Goal: Information Seeking & Learning: Learn about a topic

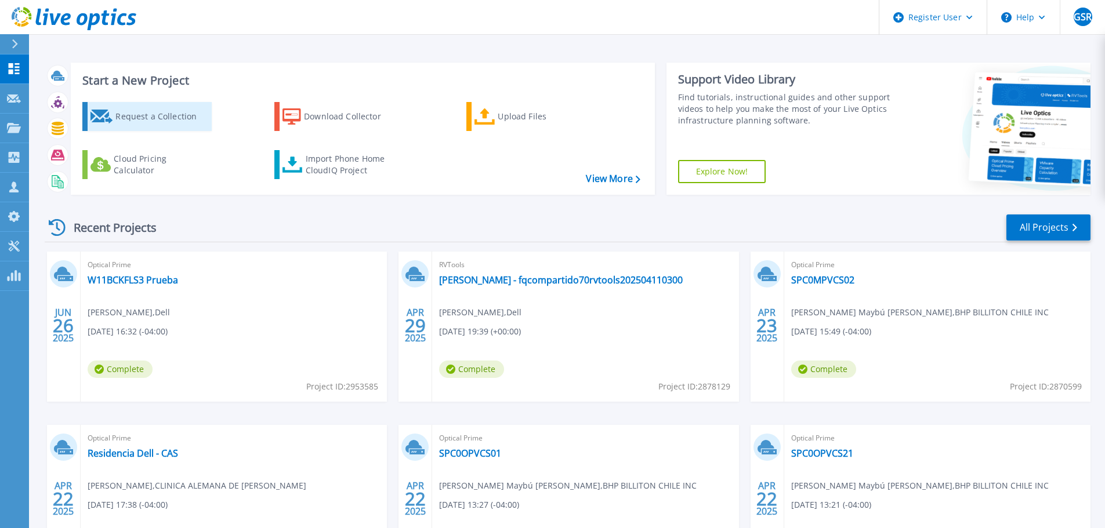
click at [171, 115] on div "Request a Collection" at bounding box center [161, 116] width 93 height 23
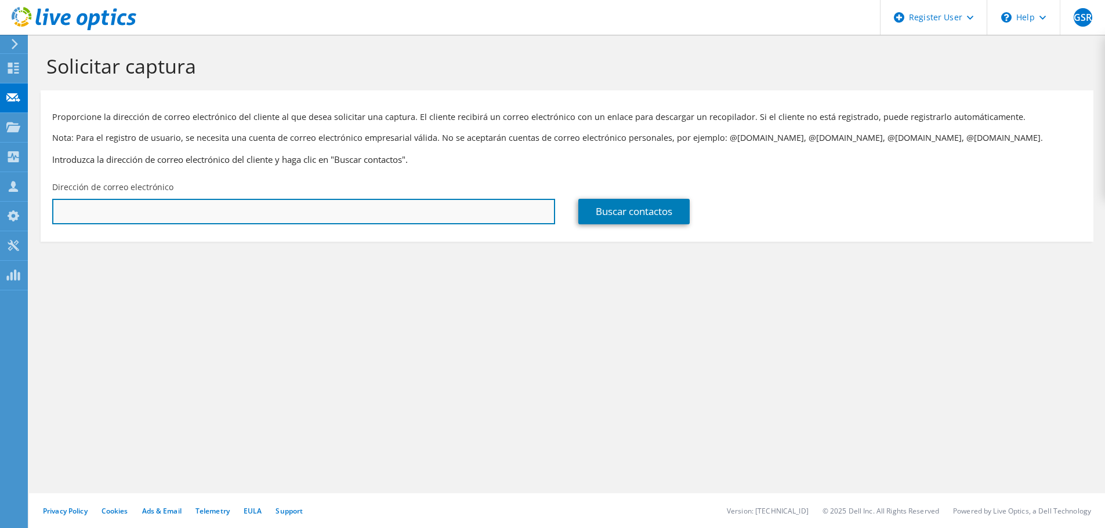
click at [158, 206] on input "text" at bounding box center [303, 212] width 503 height 26
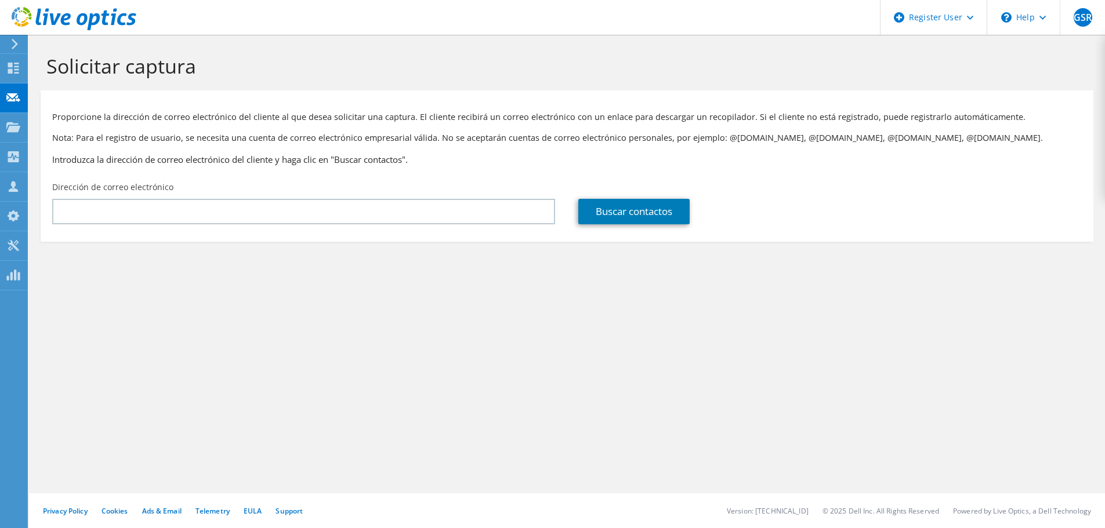
click at [68, 302] on div "Solicitar captura Proporcione la dirección de correo electrónico del cliente al…" at bounding box center [567, 282] width 1076 height 494
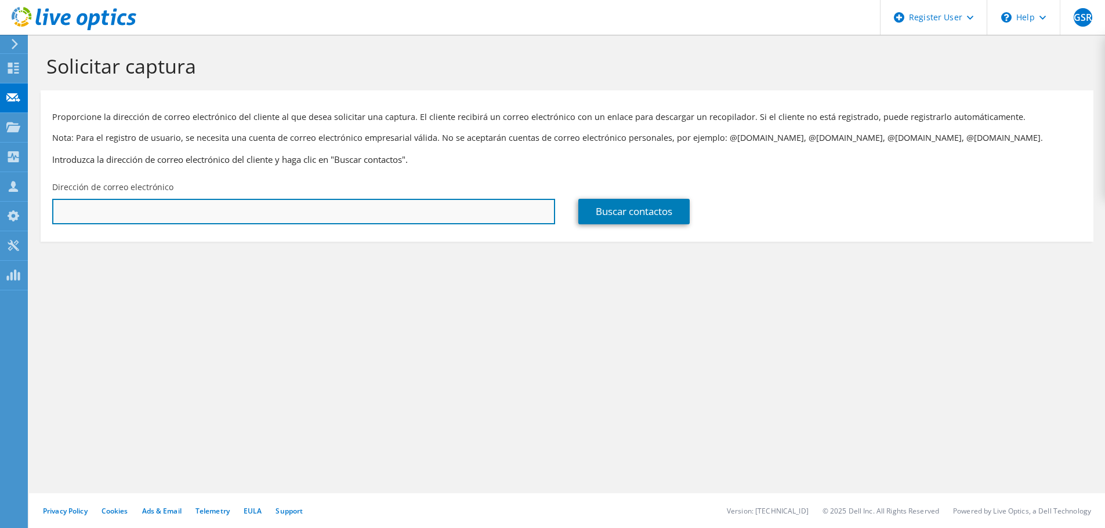
click at [73, 215] on input "text" at bounding box center [303, 212] width 503 height 26
click at [167, 205] on input "text" at bounding box center [303, 212] width 503 height 26
paste input "jimmy.villacura@bhp.com"
type input "jimmy.villacura@bhp.com"
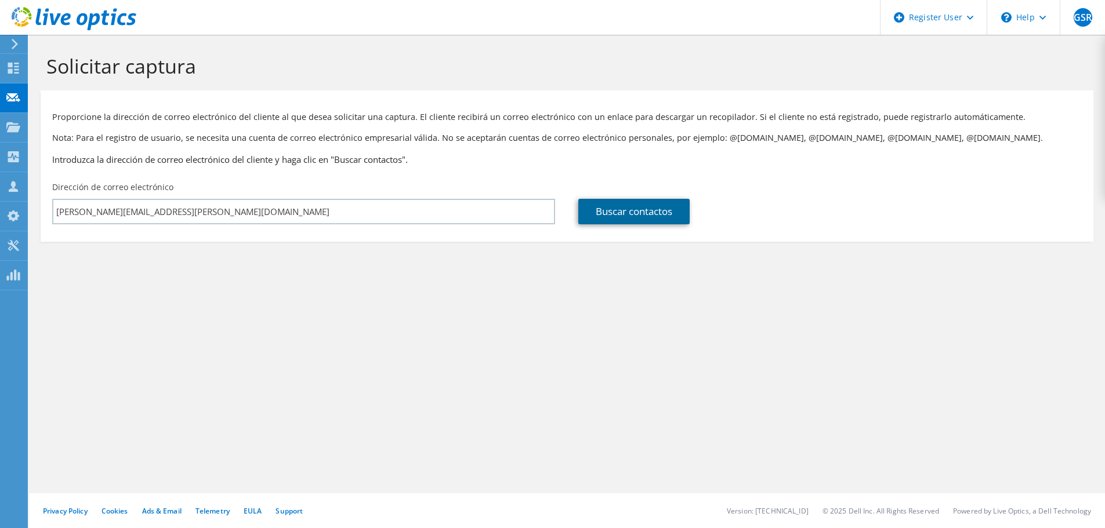
click at [637, 212] on link "Buscar contactos" at bounding box center [633, 212] width 111 height 26
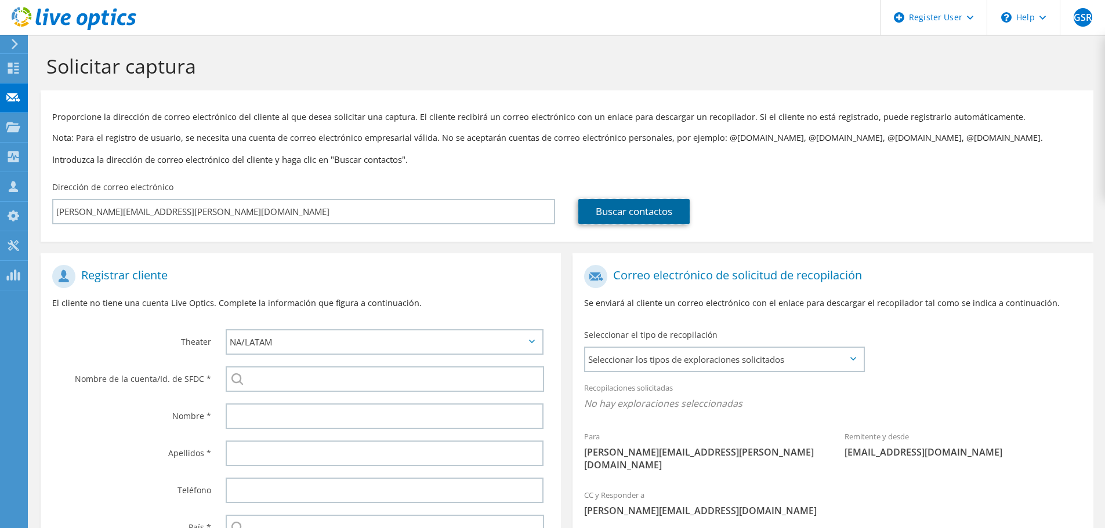
scroll to position [131, 0]
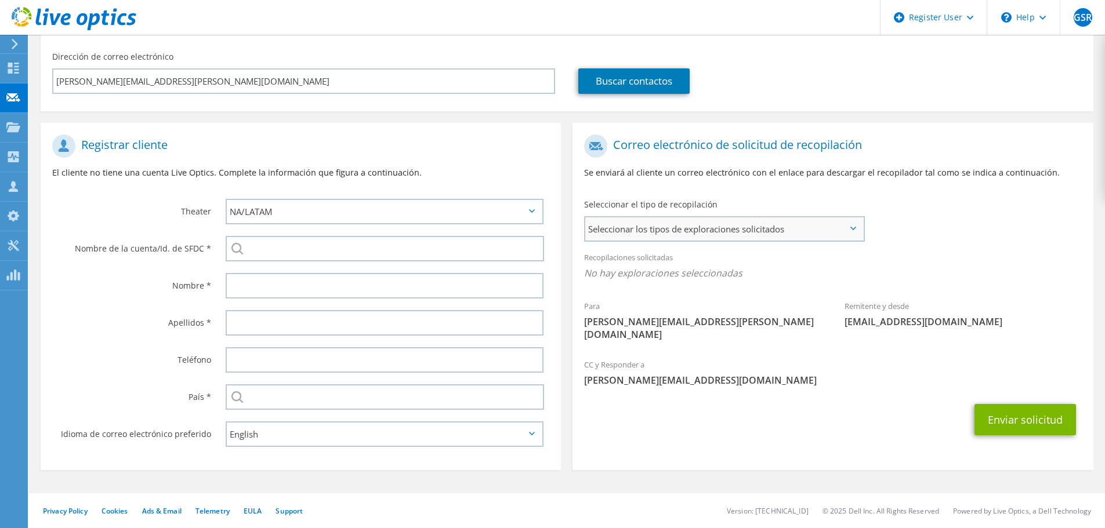
click at [659, 235] on span "Seleccionar los tipos de exploraciones solicitados" at bounding box center [724, 229] width 278 height 23
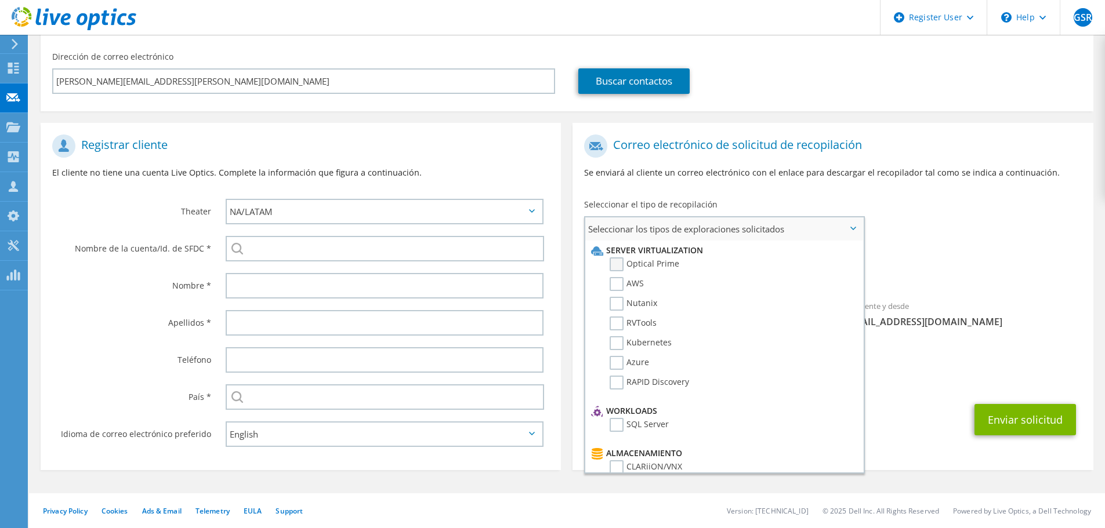
click at [618, 265] on label "Optical Prime" at bounding box center [645, 265] width 70 height 14
click at [0, 0] on input "Optical Prime" at bounding box center [0, 0] width 0 height 0
click at [961, 291] on div "Recopilaciones solicitadas No hay exploraciones seleccionadas Optical Prime" at bounding box center [832, 268] width 520 height 46
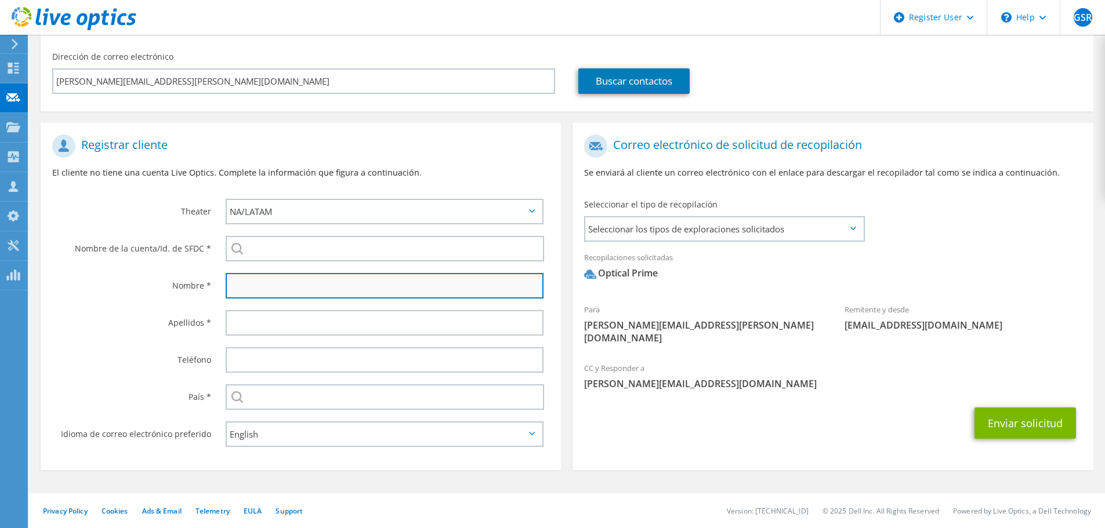
click at [256, 285] on input "text" at bounding box center [385, 286] width 318 height 26
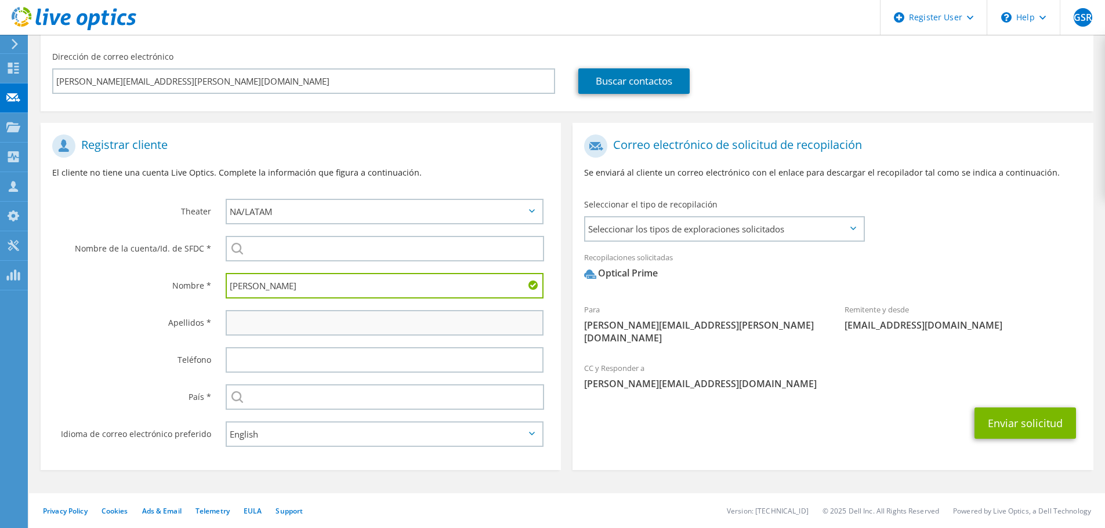
type input "Jimmy"
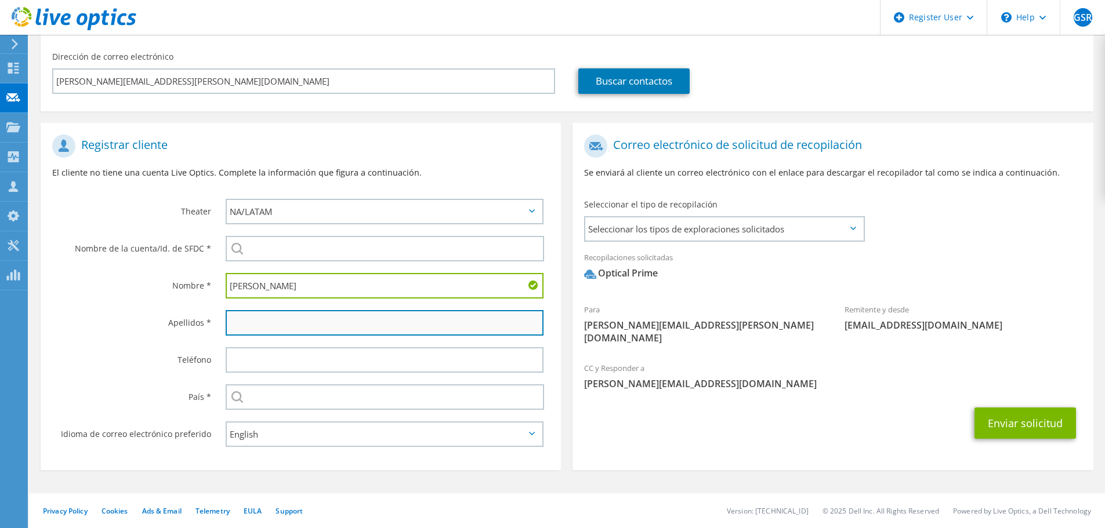
click at [250, 318] on input "text" at bounding box center [385, 323] width 318 height 26
type input "Vitacura"
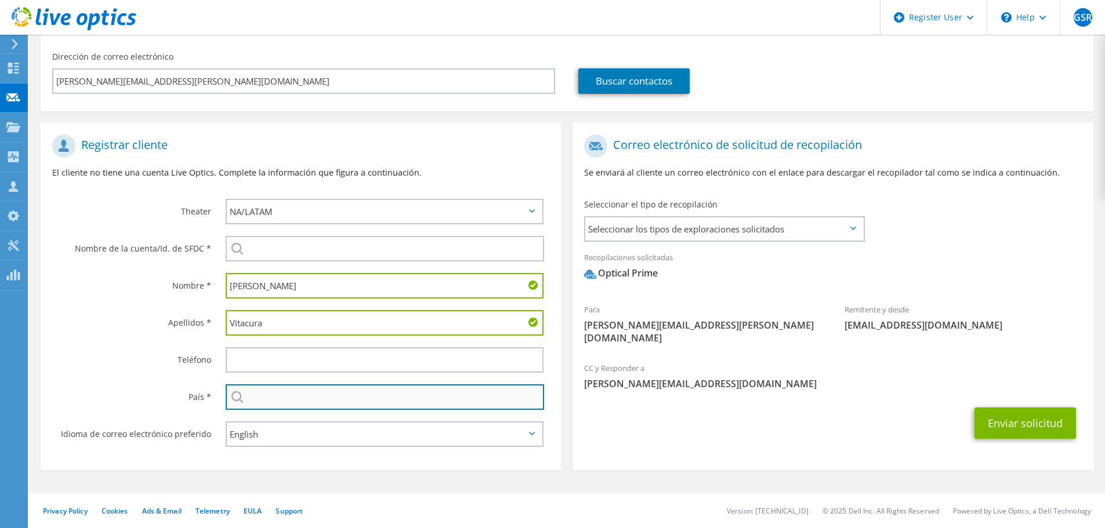
click at [271, 393] on input "text" at bounding box center [385, 398] width 318 height 26
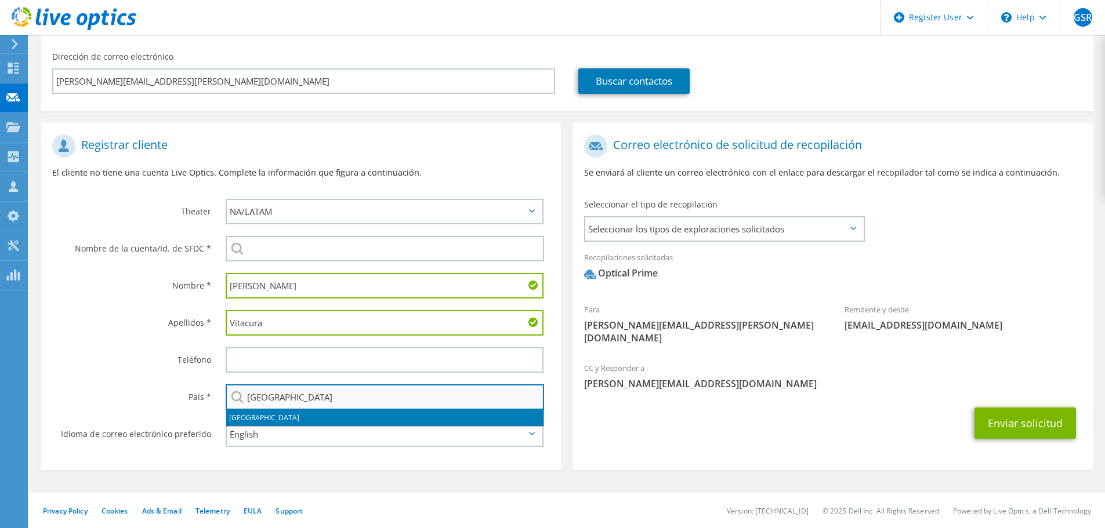
type input "Chile"
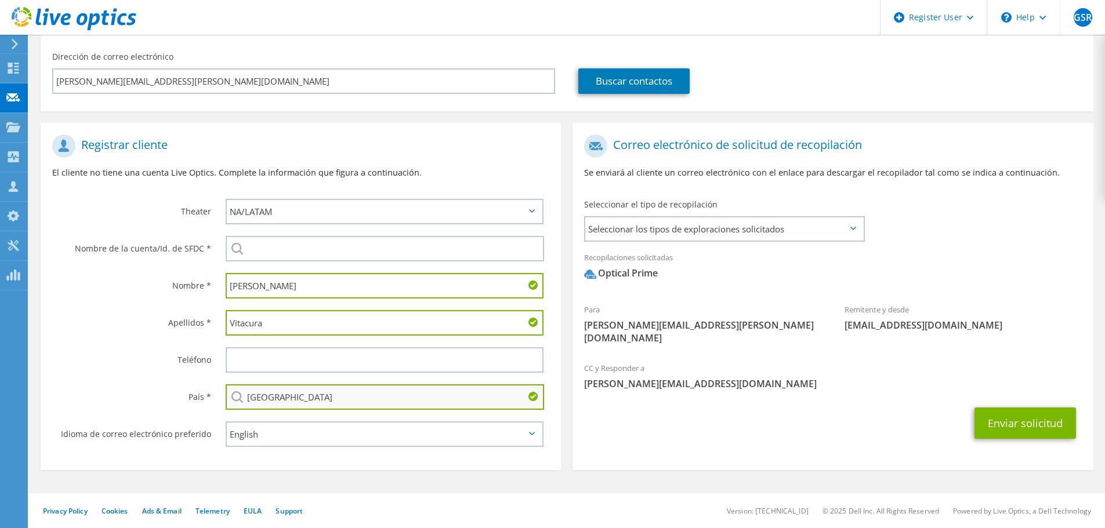
type input "961708730"
type input "Chile"
click at [260, 358] on input "961708730" at bounding box center [385, 360] width 318 height 26
click at [294, 458] on section "Registrar cliente El cliente no tiene una cuenta Live Optics. Complete la infor…" at bounding box center [301, 296] width 520 height 347
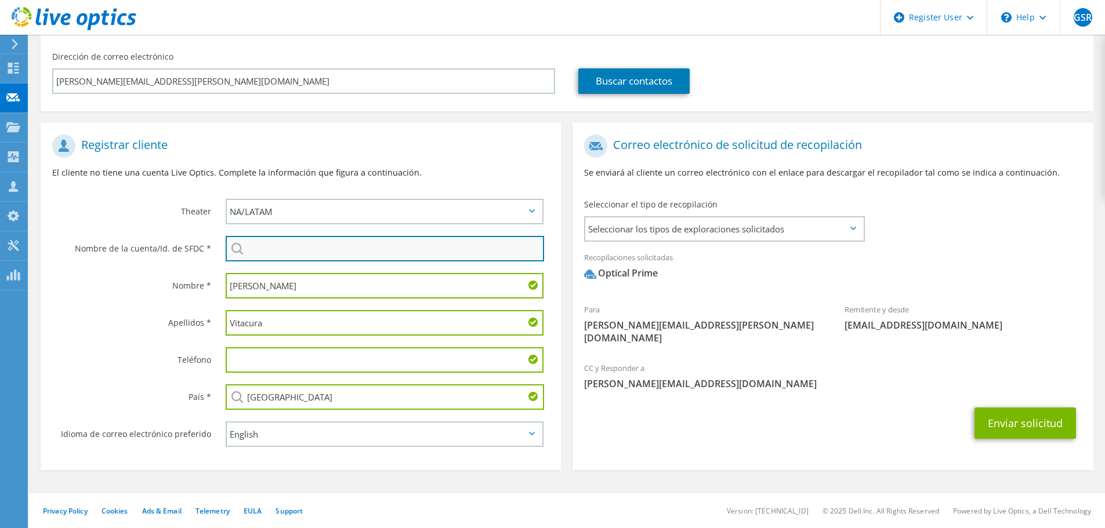
click at [263, 249] on input "search" at bounding box center [385, 249] width 318 height 26
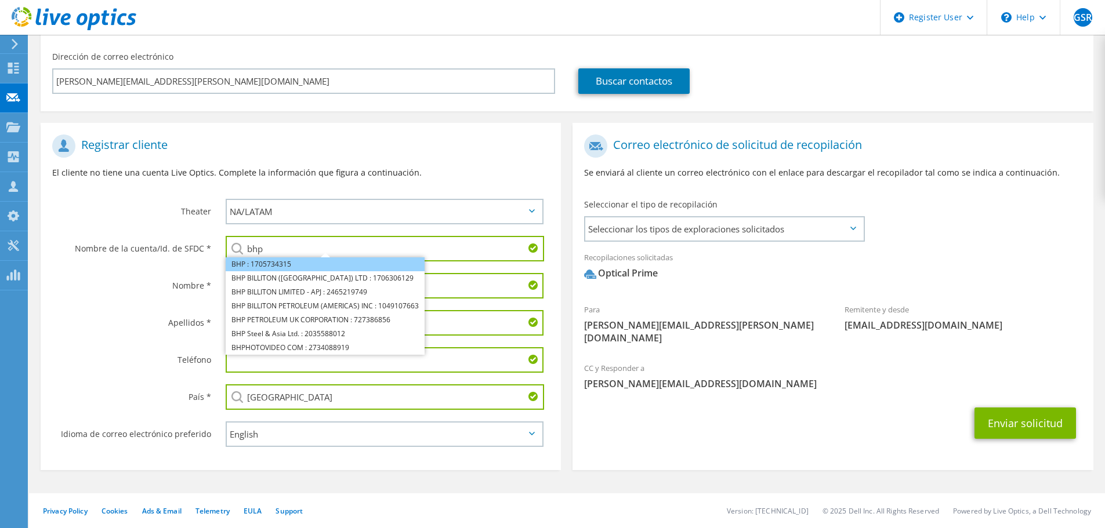
click at [269, 263] on li "BHP : 1705734315" at bounding box center [325, 265] width 199 height 14
type input "BHP : 1705734315"
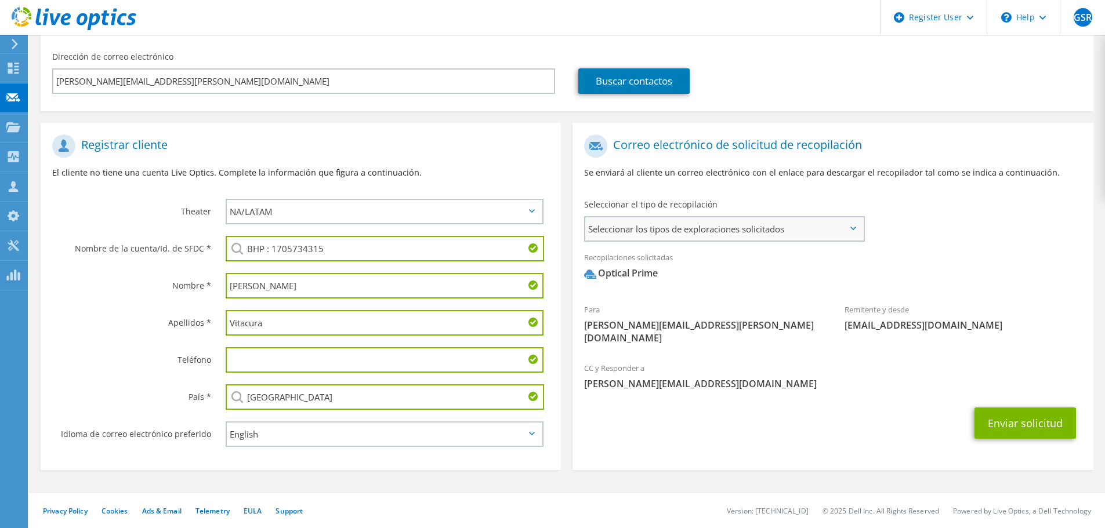
click at [765, 229] on span "Seleccionar los tipos de exploraciones solicitados" at bounding box center [724, 229] width 278 height 23
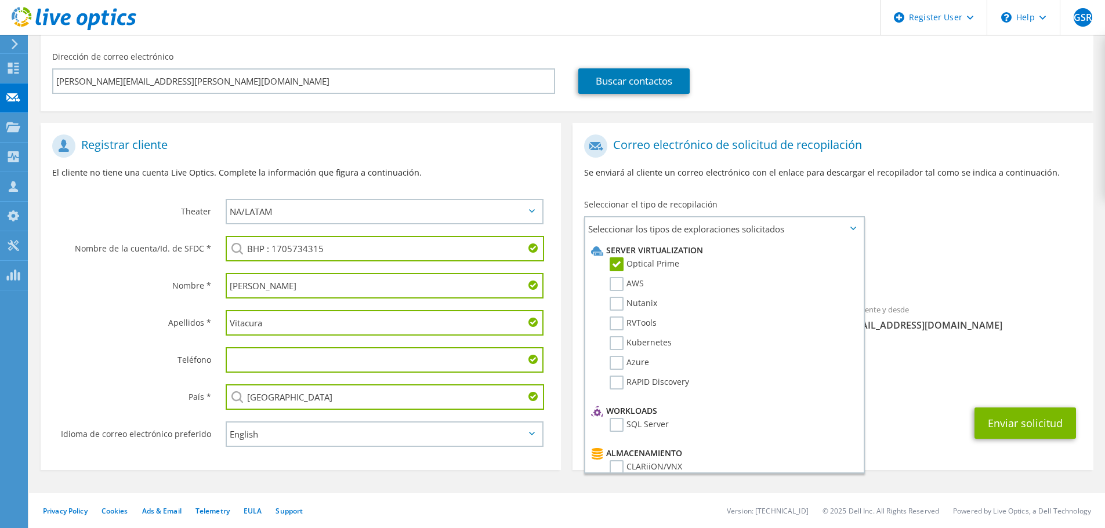
click at [917, 267] on span "Optical Prime" at bounding box center [832, 276] width 497 height 19
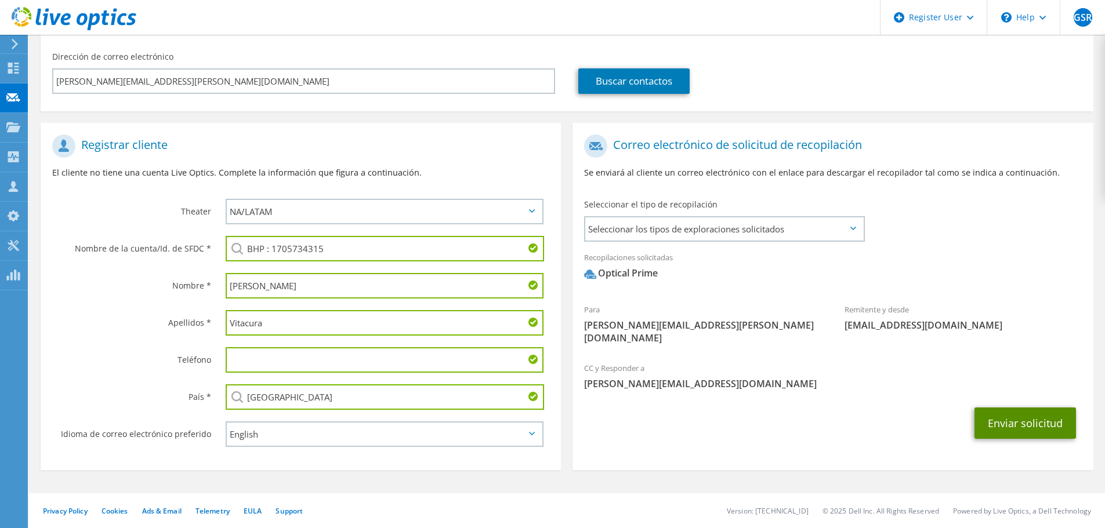
click at [1010, 411] on button "Enviar solicitud" at bounding box center [1025, 423] width 102 height 31
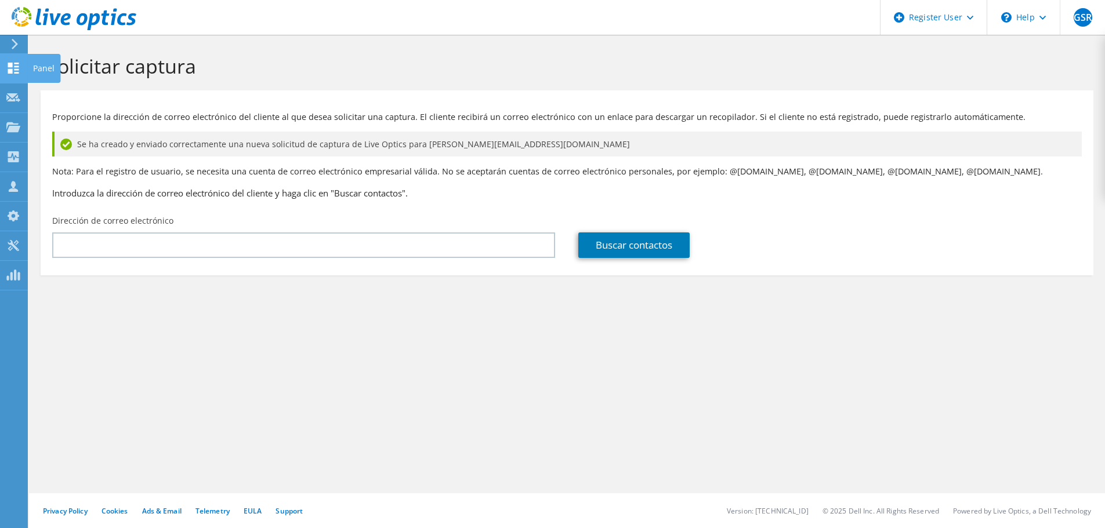
click at [15, 63] on use at bounding box center [13, 68] width 11 height 11
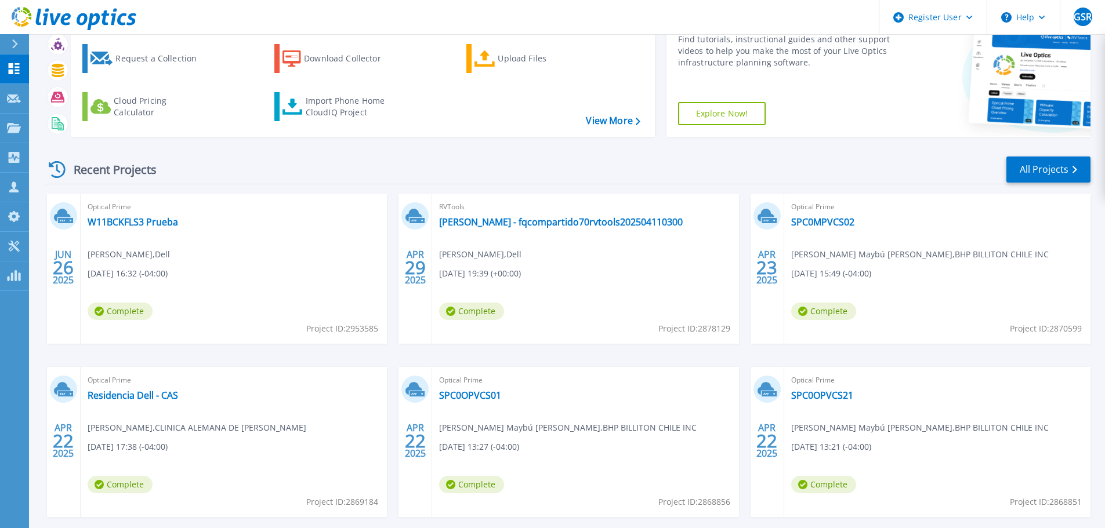
scroll to position [114, 0]
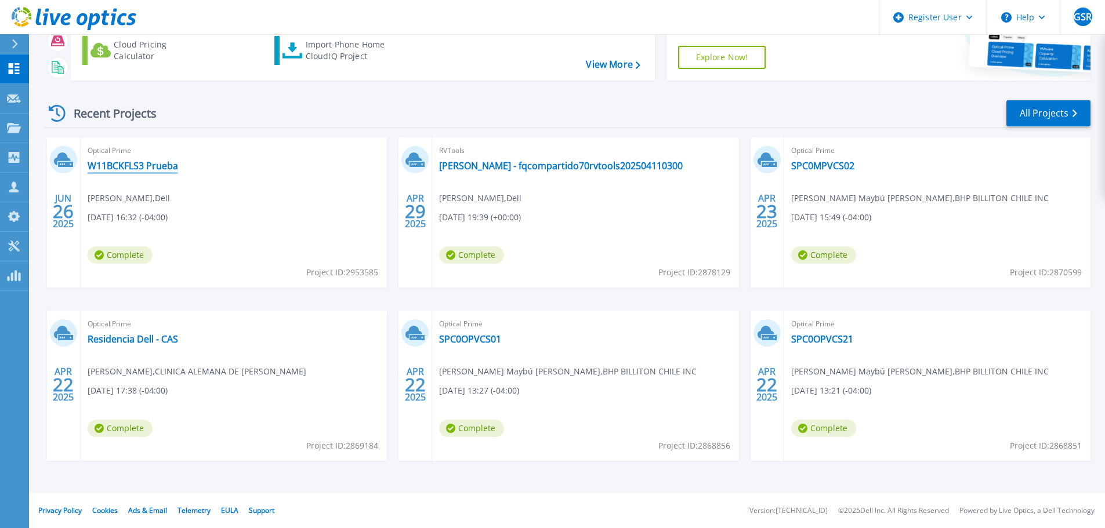
click at [141, 163] on link "W11BCKFLS3 Prueba" at bounding box center [133, 166] width 90 height 12
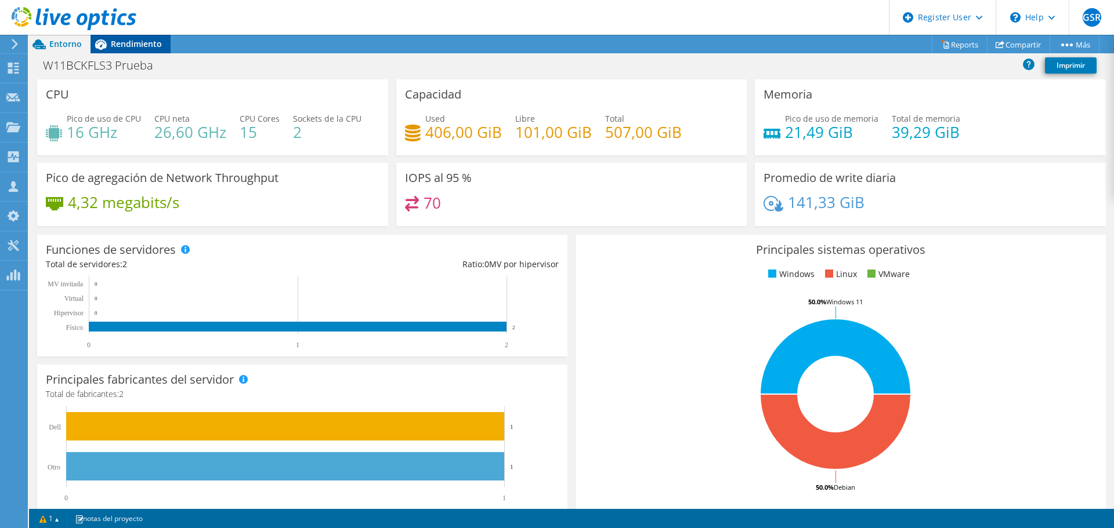
click at [127, 48] on span "Rendimiento" at bounding box center [136, 43] width 51 height 11
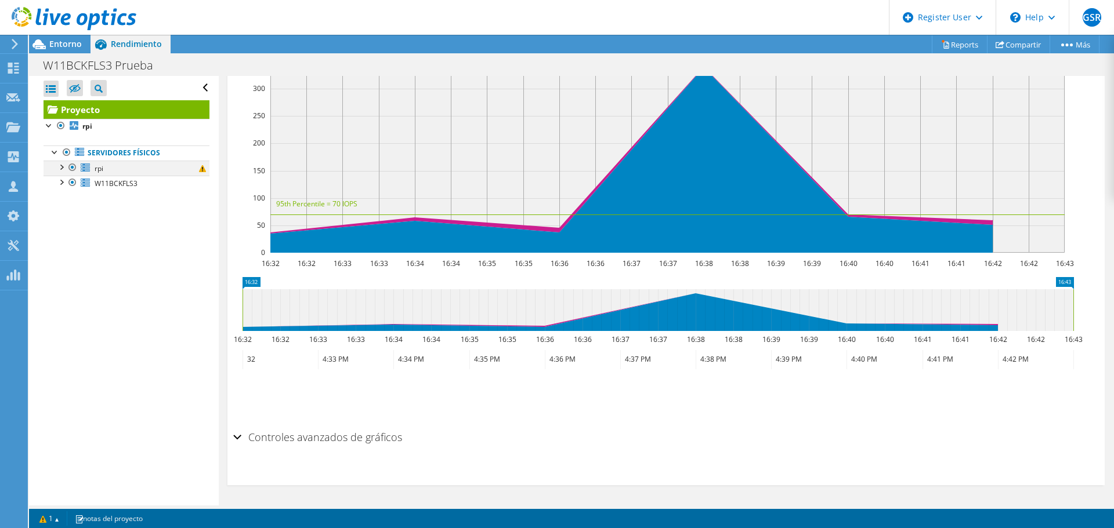
click at [60, 171] on div at bounding box center [61, 167] width 12 height 12
click at [65, 211] on div at bounding box center [61, 212] width 12 height 12
click at [111, 182] on link "mmcblk0" at bounding box center [127, 183] width 166 height 15
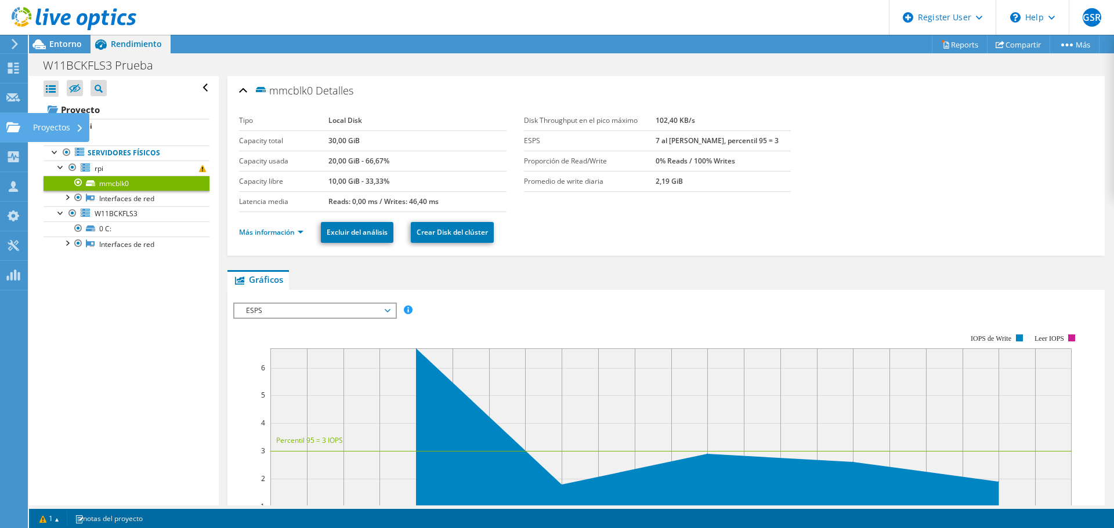
click at [12, 129] on use at bounding box center [13, 127] width 14 height 10
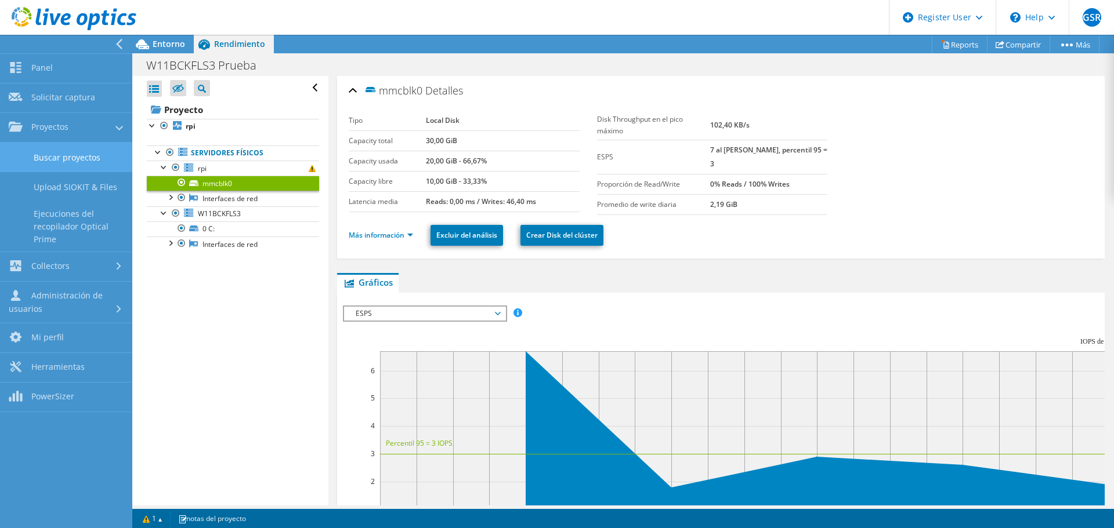
click at [59, 153] on link "Buscar proyectos" at bounding box center [66, 158] width 132 height 30
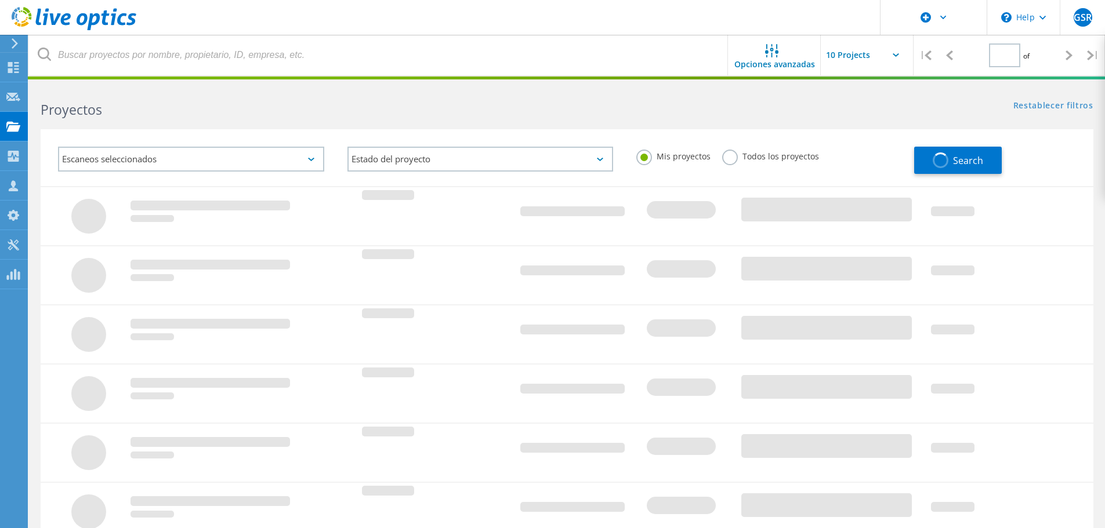
type input "1"
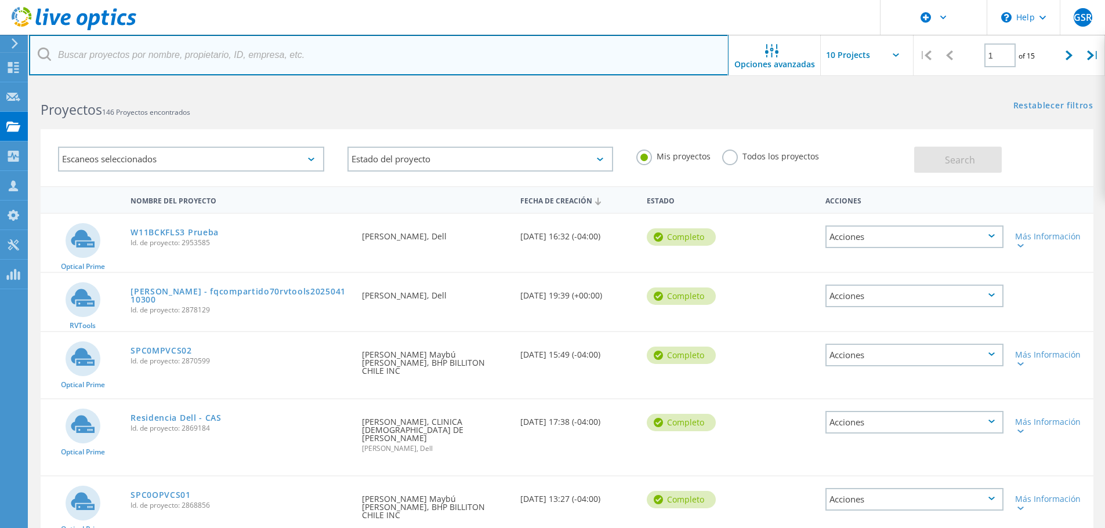
click at [135, 56] on input "text" at bounding box center [378, 55] width 699 height 41
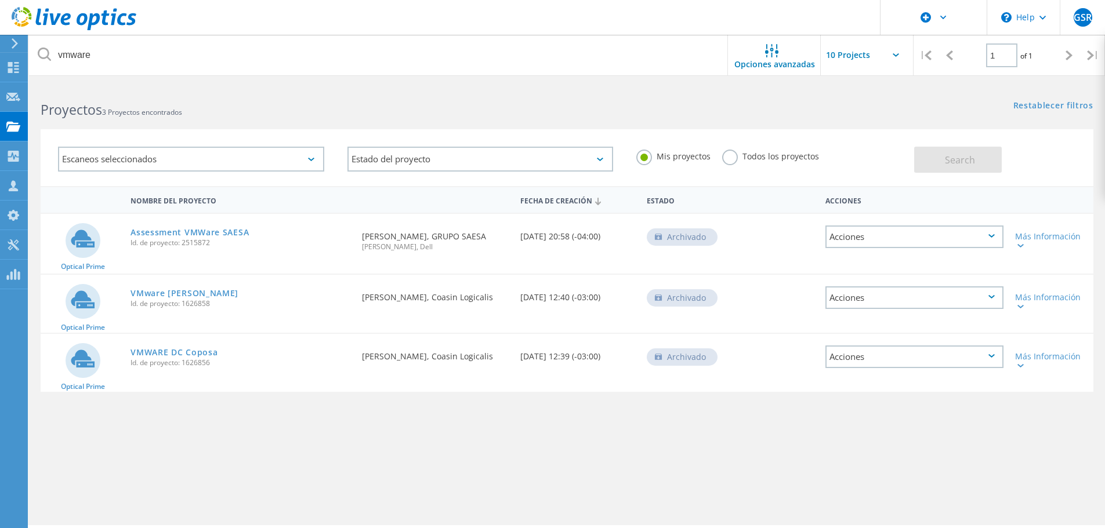
click at [730, 154] on label "Todos los proyectos" at bounding box center [770, 155] width 97 height 11
click at [0, 0] on input "Todos los proyectos" at bounding box center [0, 0] width 0 height 0
click at [937, 158] on button "Search" at bounding box center [958, 160] width 88 height 26
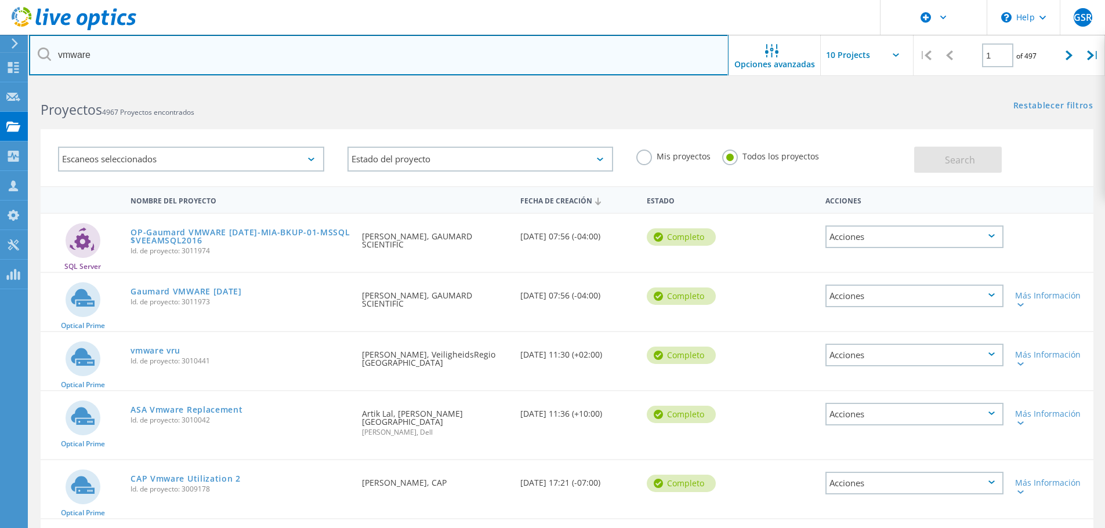
click at [84, 61] on input "vmware" at bounding box center [378, 55] width 699 height 41
type input "bhp"
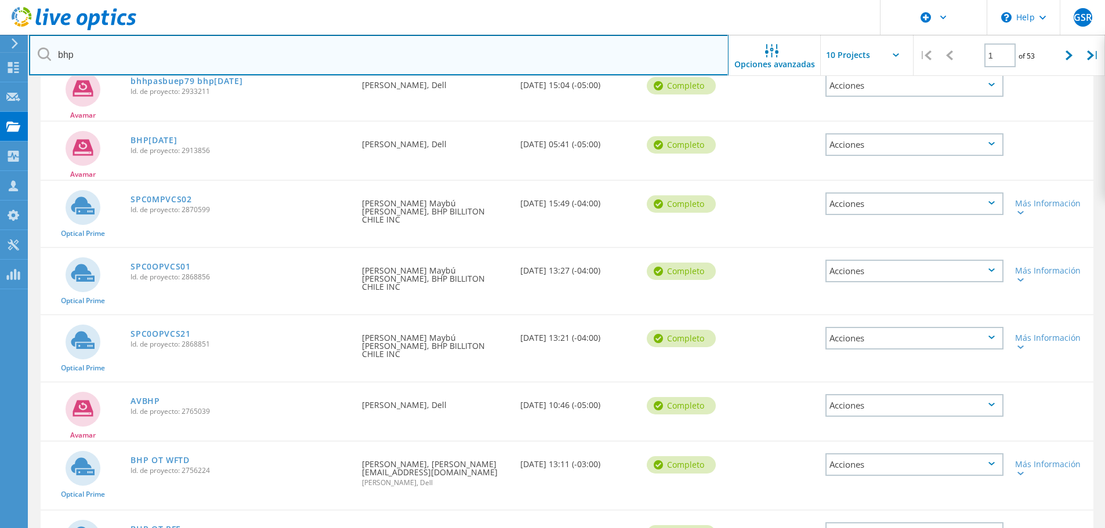
scroll to position [290, 0]
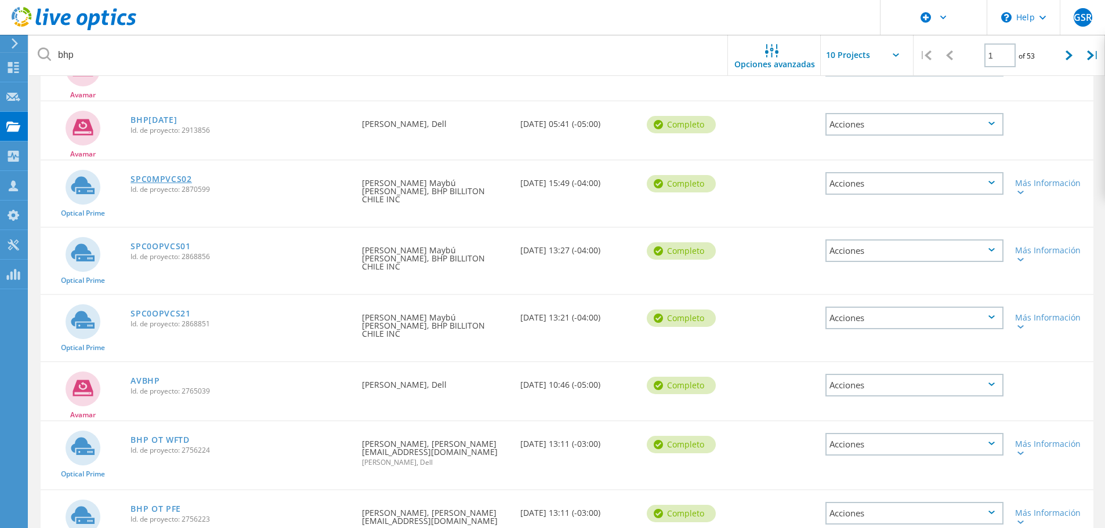
click at [160, 177] on link "SPC0MPVCS02" at bounding box center [161, 179] width 61 height 8
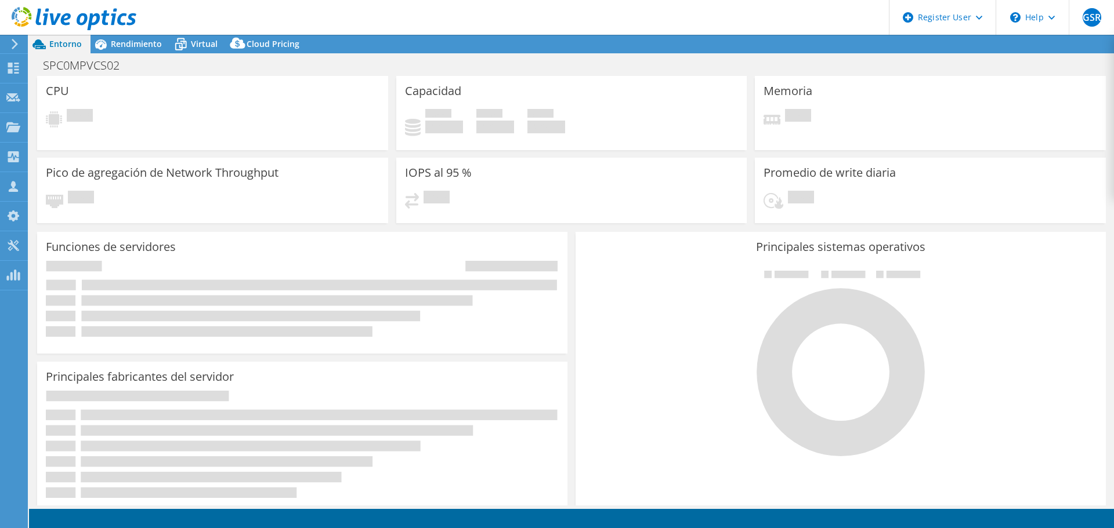
select select "USD"
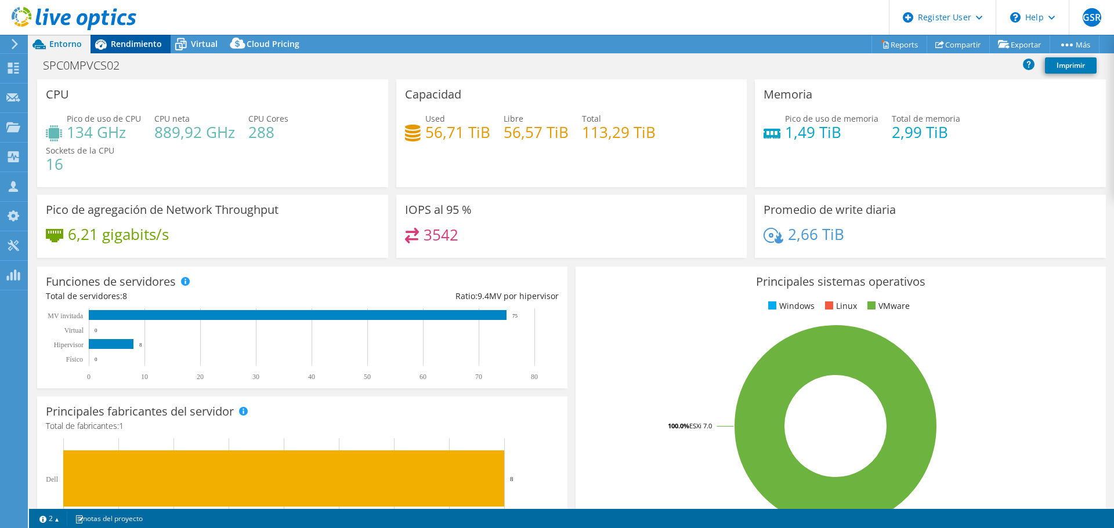
click at [151, 52] on div "Rendimiento" at bounding box center [130, 44] width 80 height 19
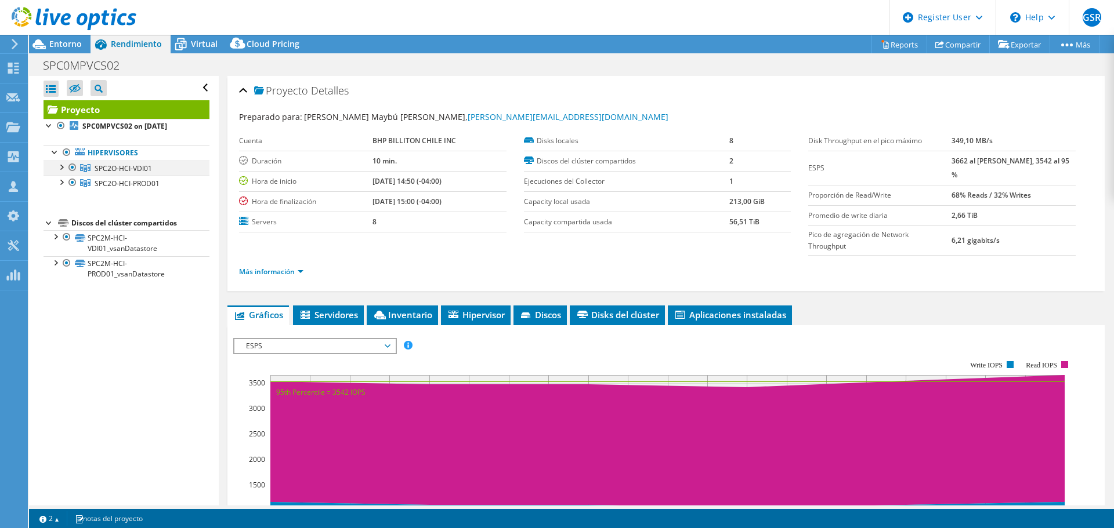
click at [63, 167] on div at bounding box center [61, 167] width 12 height 12
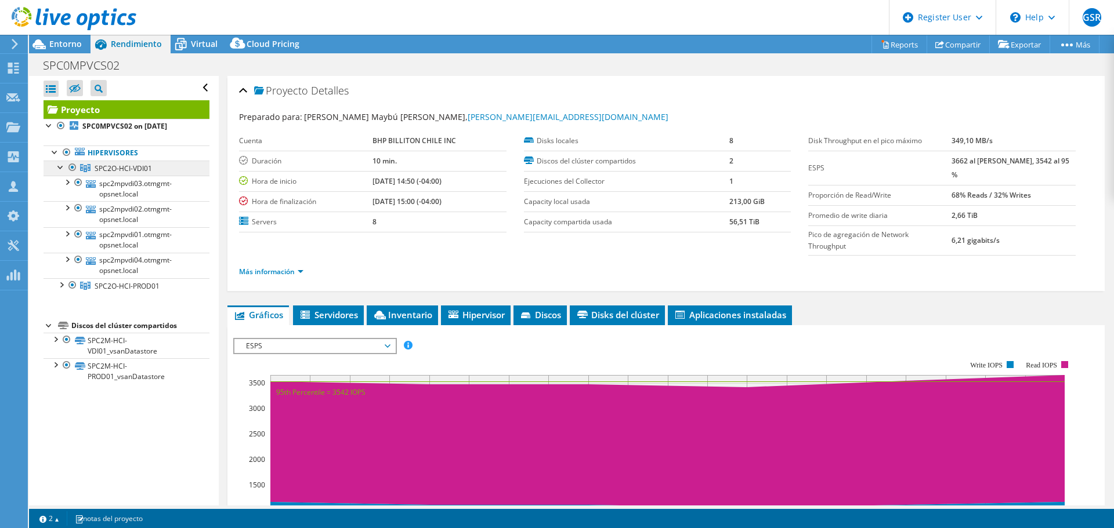
click at [111, 170] on span "SPC2O-HCI-VDI01" at bounding box center [123, 169] width 57 height 10
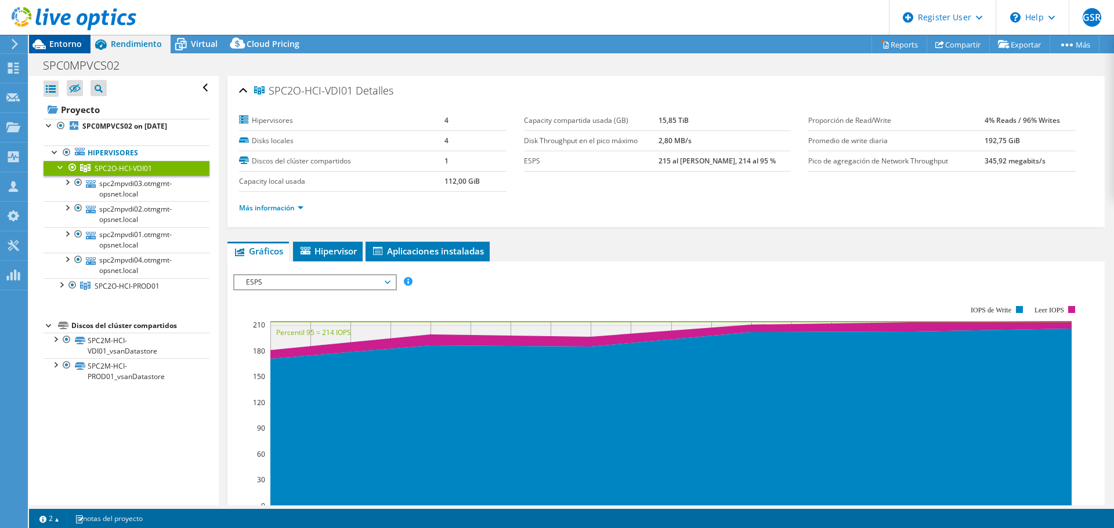
click at [63, 39] on span "Entorno" at bounding box center [65, 43] width 32 height 11
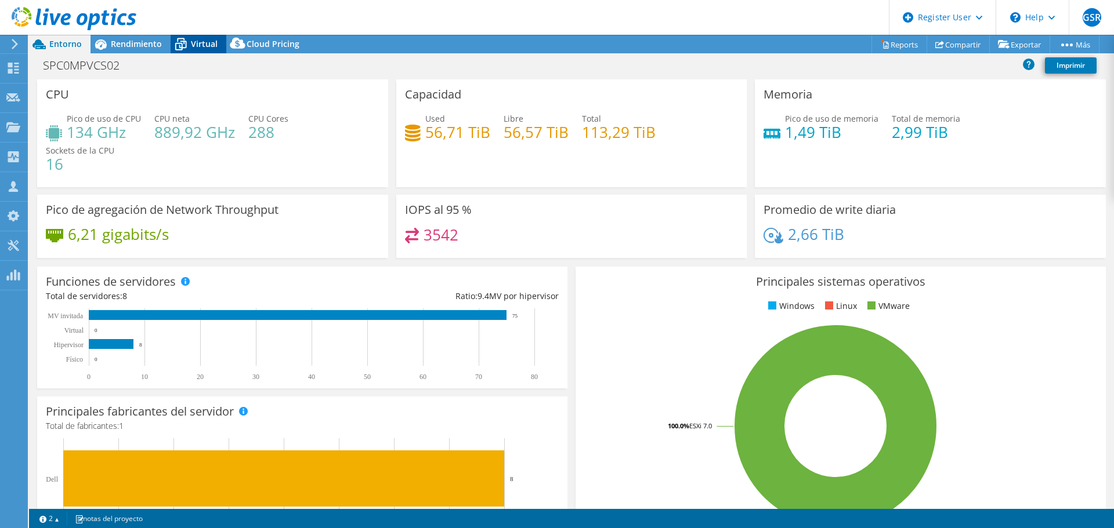
click at [191, 39] on span "Virtual" at bounding box center [204, 43] width 27 height 11
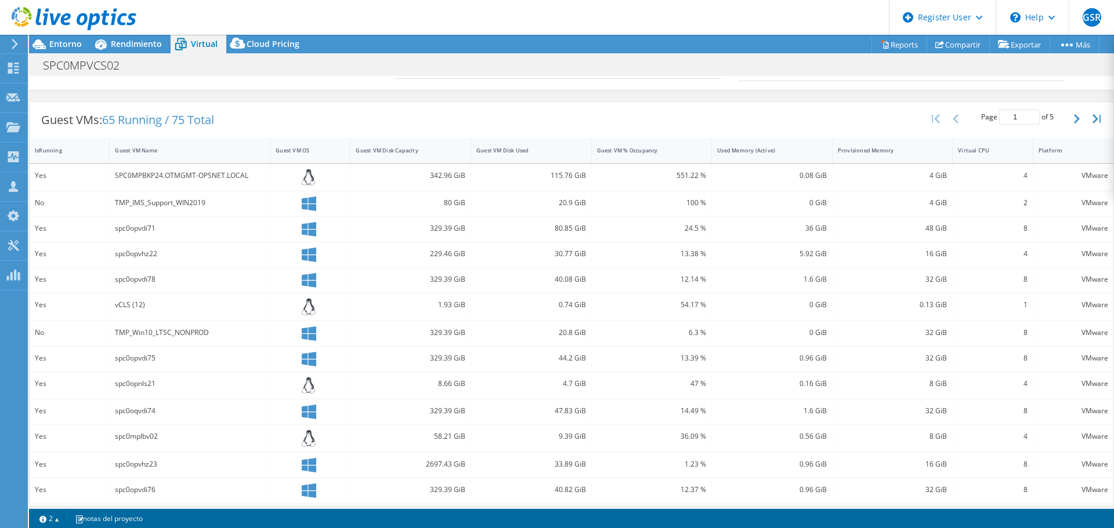
scroll to position [174, 0]
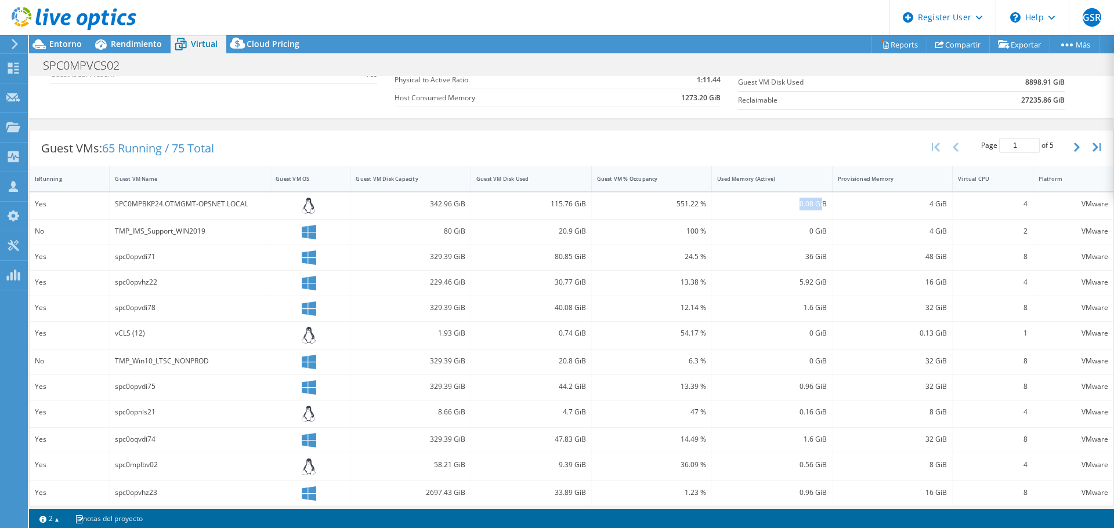
drag, startPoint x: 793, startPoint y: 205, endPoint x: 817, endPoint y: 204, distance: 23.2
click at [817, 204] on div "0.08 GiB" at bounding box center [772, 204] width 110 height 13
drag, startPoint x: 920, startPoint y: 204, endPoint x: 942, endPoint y: 204, distance: 22.0
click at [942, 204] on div "4 GiB" at bounding box center [892, 206] width 121 height 27
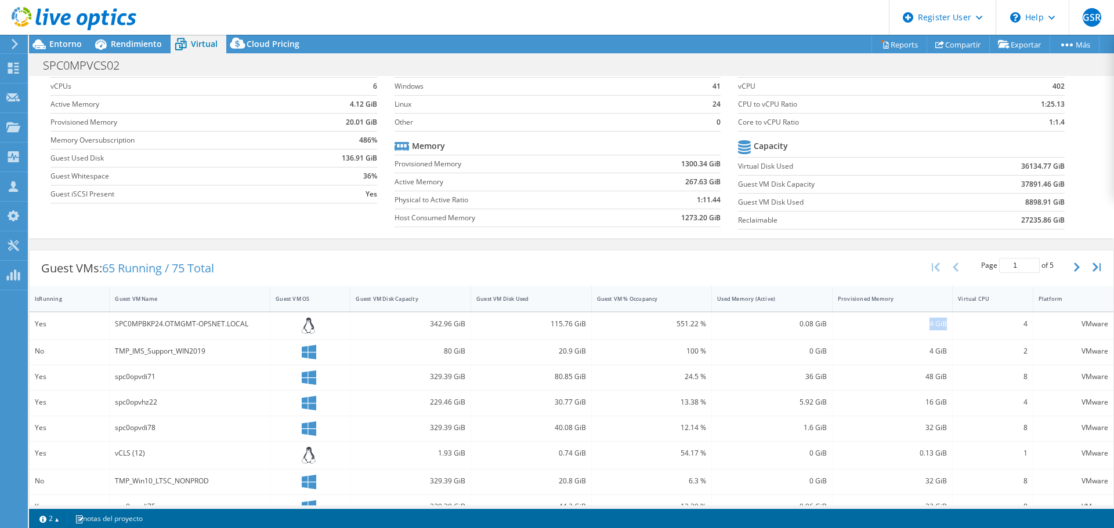
scroll to position [0, 0]
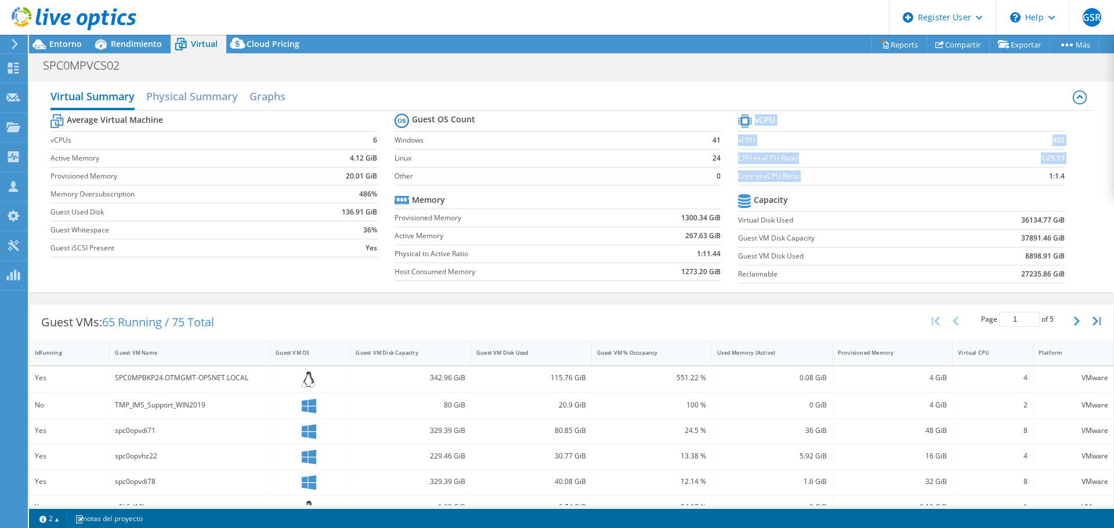
drag, startPoint x: 1056, startPoint y: 177, endPoint x: 1034, endPoint y: 176, distance: 22.1
click at [1034, 176] on section "vCPU vCPU 402 CPU to vCPU Ratio 1:25.13 Core to vCPU Ratio 1:1.4 Capacity Virtu…" at bounding box center [909, 200] width 343 height 178
click at [135, 44] on span "Rendimiento" at bounding box center [136, 43] width 51 height 11
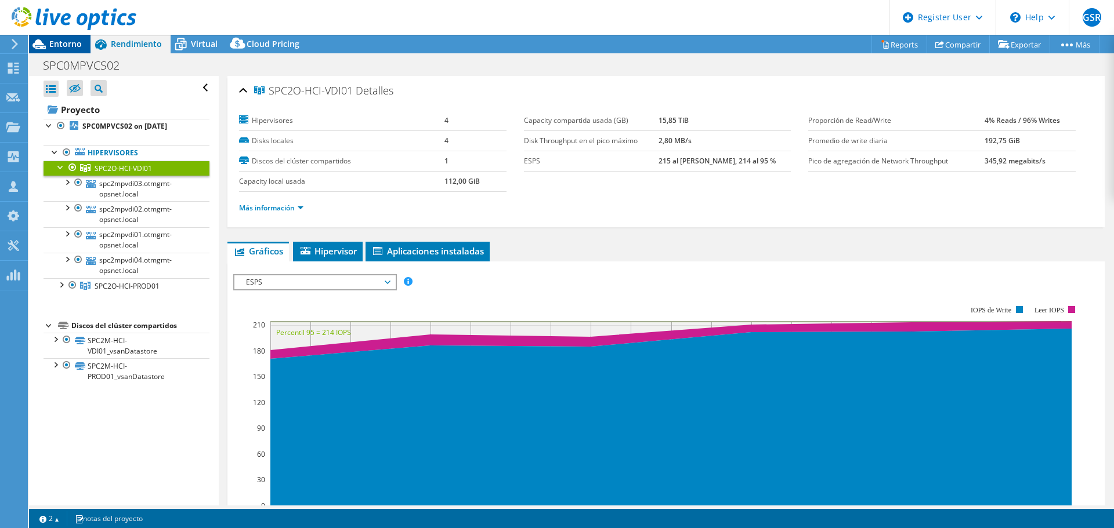
click at [60, 47] on span "Entorno" at bounding box center [65, 43] width 32 height 11
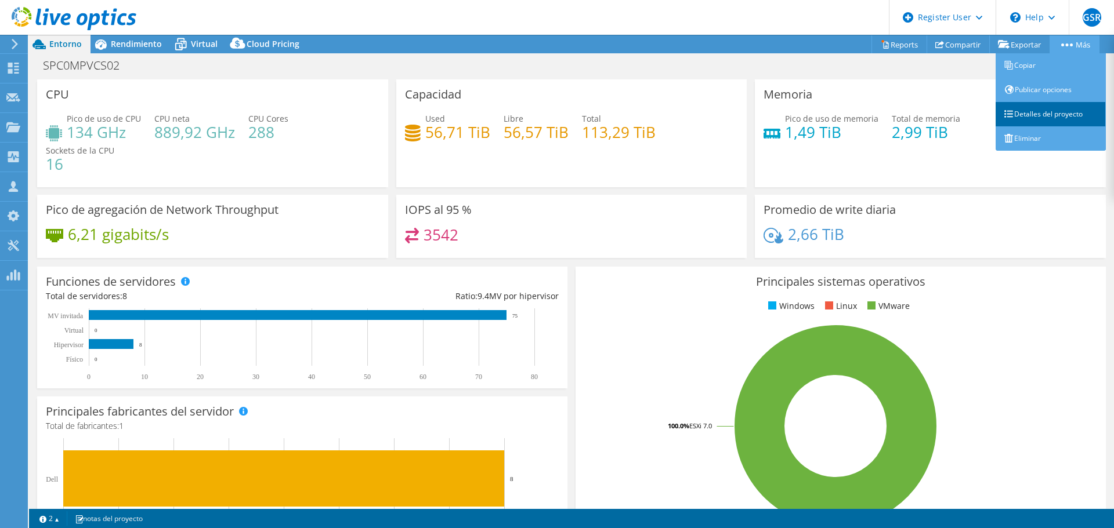
click at [1045, 114] on link "Detalles del proyecto" at bounding box center [1050, 114] width 110 height 24
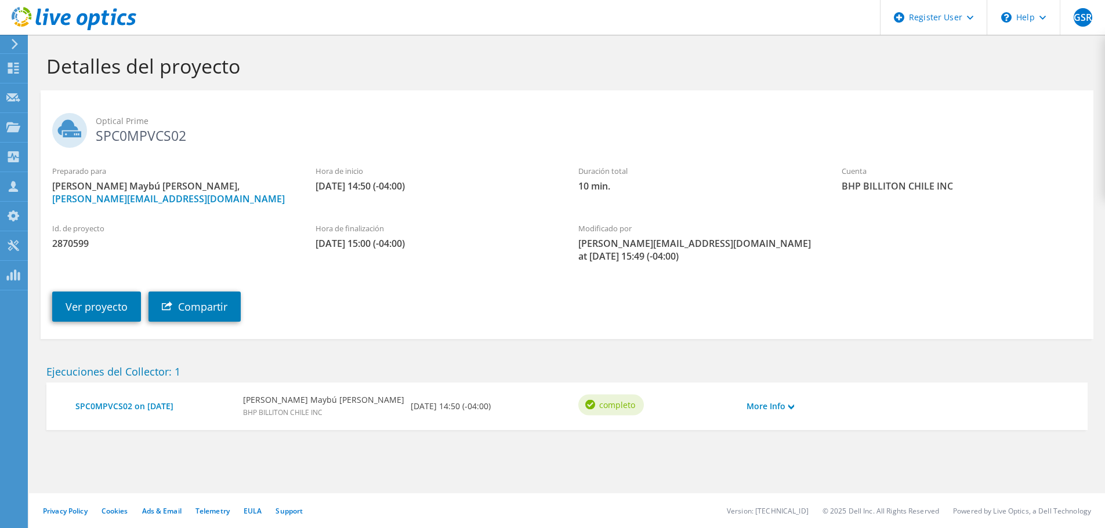
click at [227, 148] on div "Optical Prime SPC0MPVCS02" at bounding box center [567, 127] width 1053 height 63
click at [17, 64] on use at bounding box center [13, 68] width 11 height 11
click at [102, 305] on link "Ver proyecto" at bounding box center [96, 307] width 89 height 30
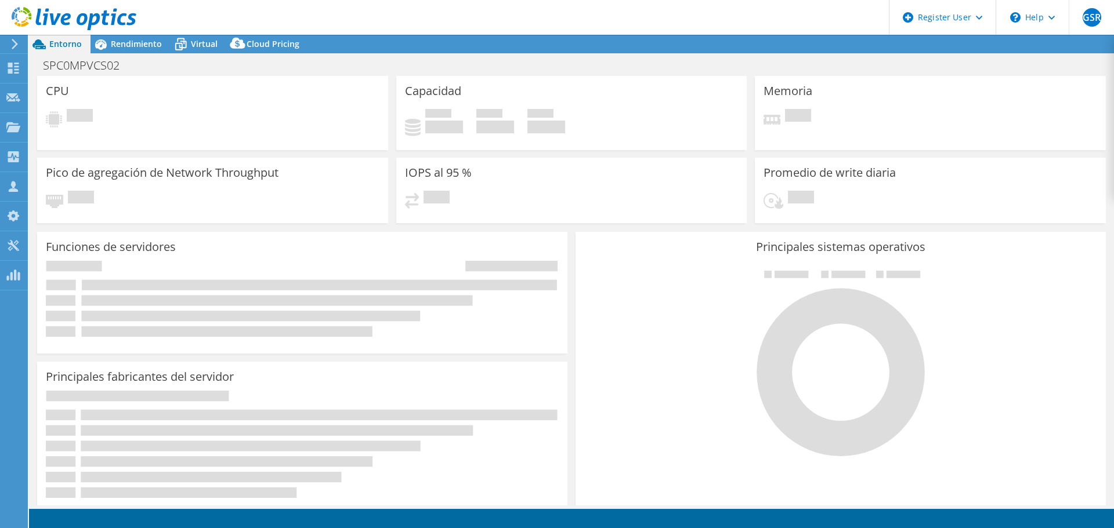
select select "USD"
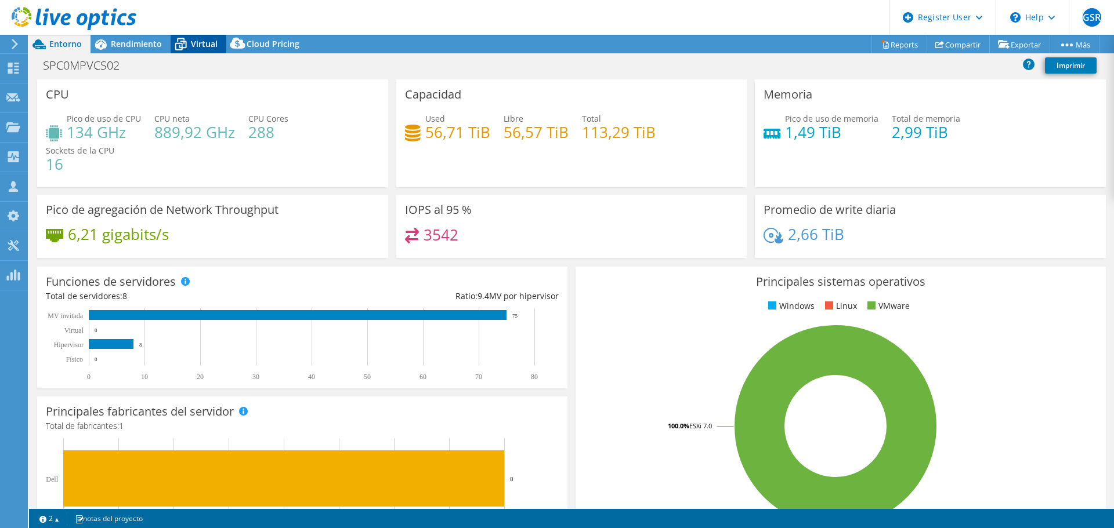
click at [191, 50] on div "Virtual" at bounding box center [199, 44] width 56 height 19
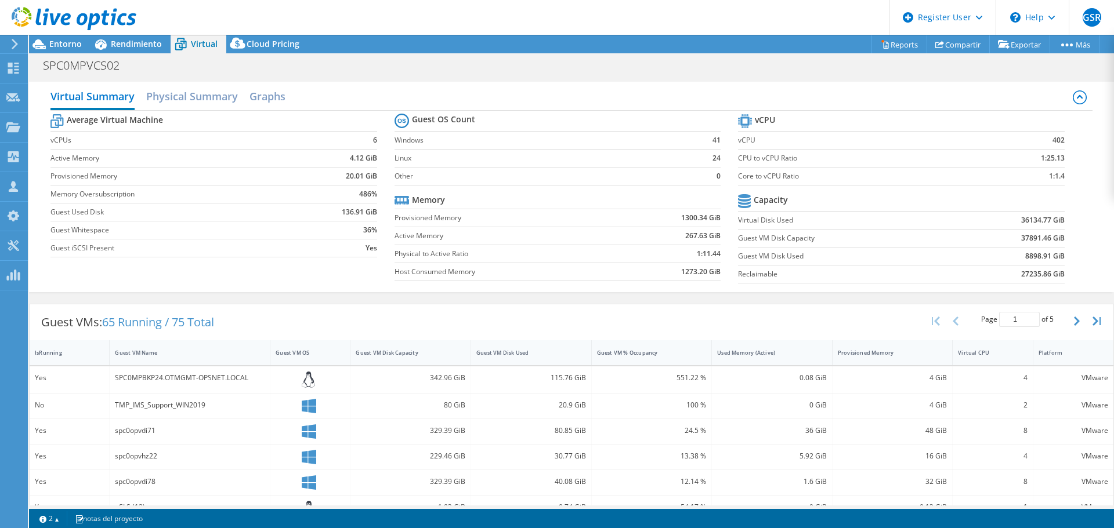
click at [189, 109] on div "Virtual Summary Physical Summary Graphs" at bounding box center [570, 98] width 1041 height 26
click at [192, 91] on h2 "Physical Summary" at bounding box center [192, 98] width 92 height 26
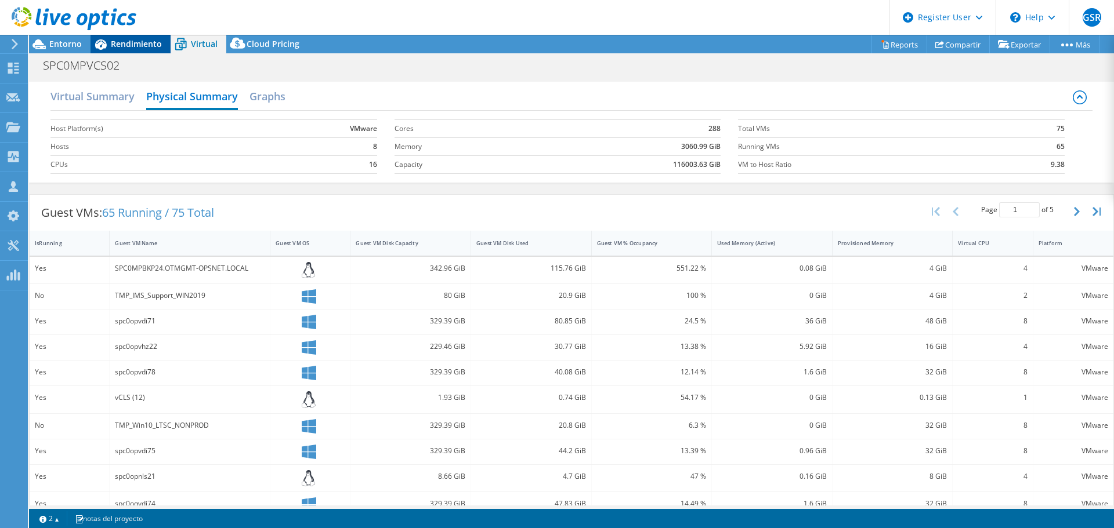
click at [139, 44] on span "Rendimiento" at bounding box center [136, 43] width 51 height 11
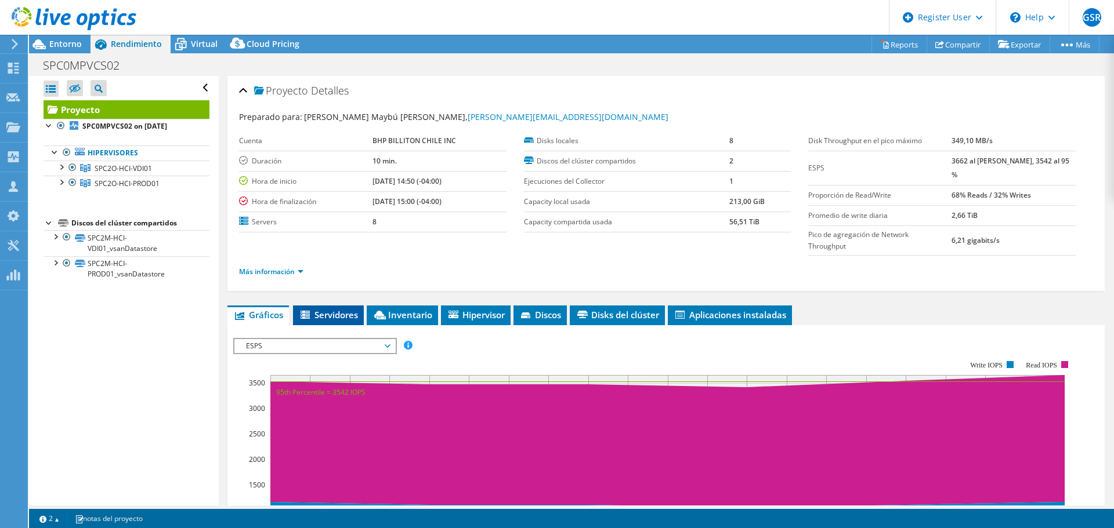
click at [331, 309] on span "Servidores" at bounding box center [328, 315] width 59 height 12
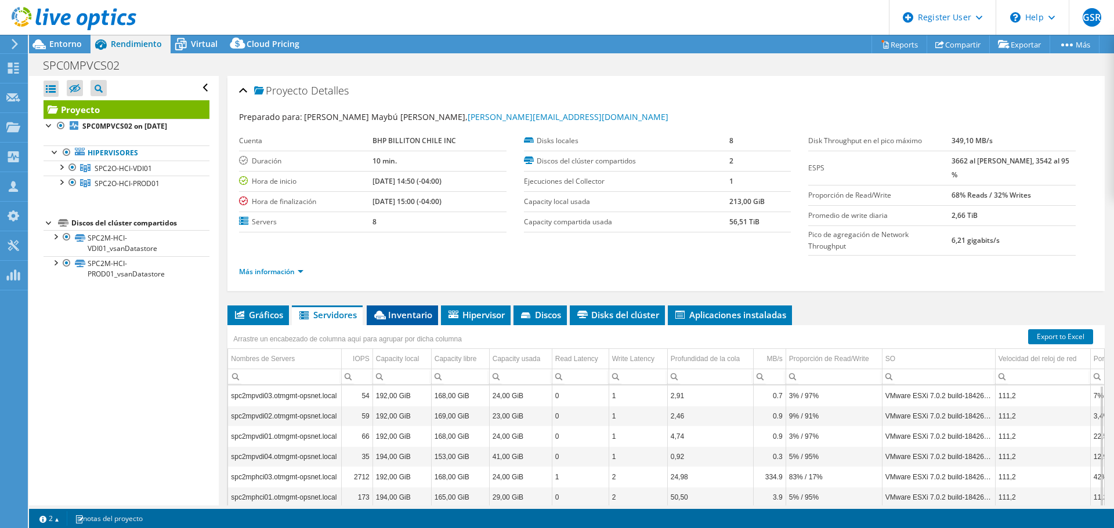
click at [418, 309] on span "Inventario" at bounding box center [402, 315] width 60 height 12
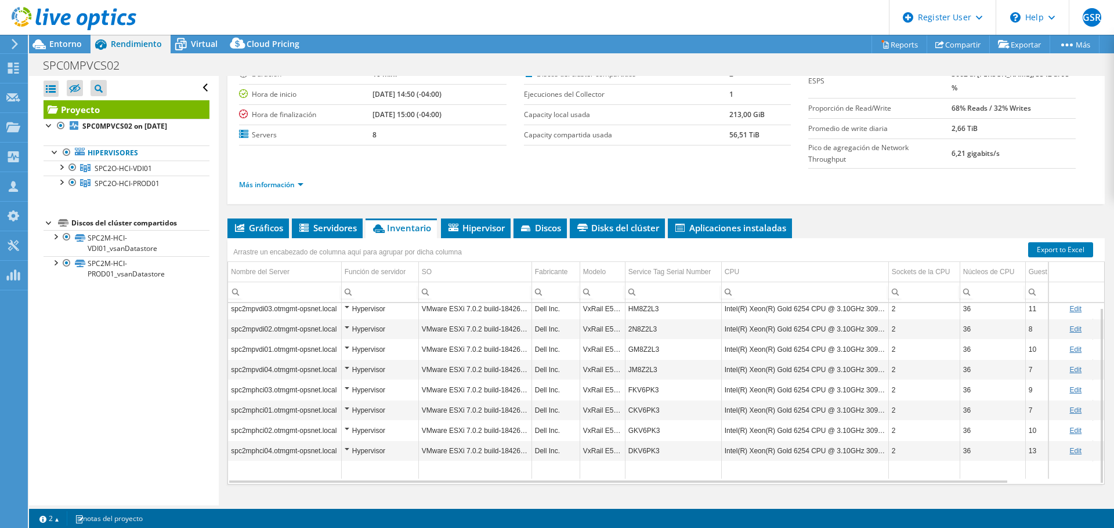
scroll to position [29, 0]
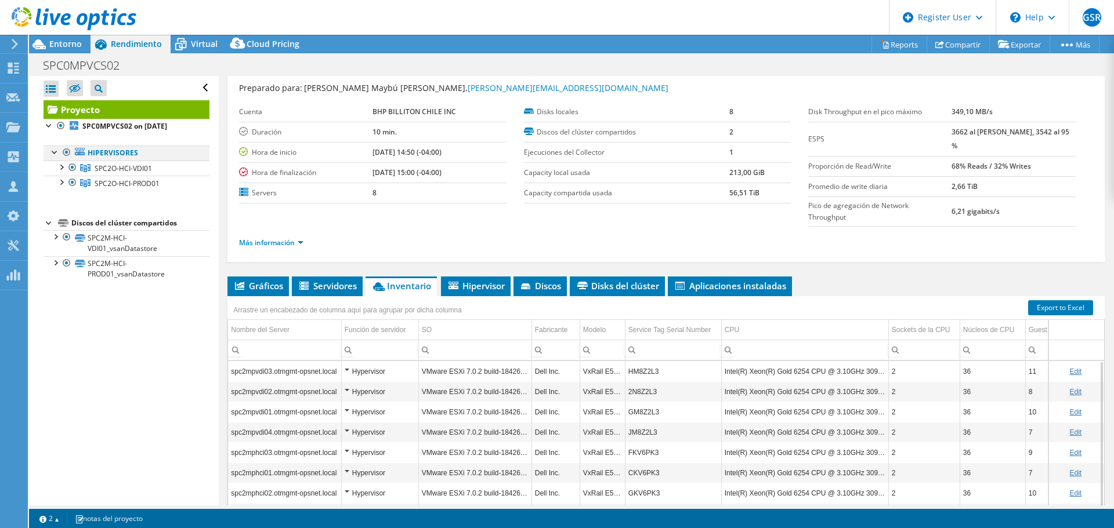
click at [65, 152] on div at bounding box center [67, 153] width 12 height 14
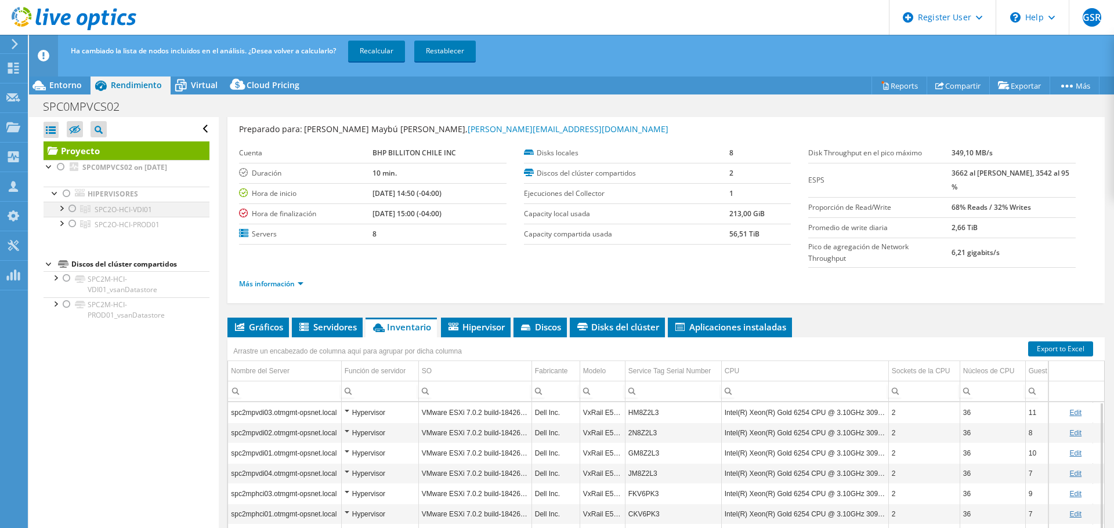
click at [70, 207] on div at bounding box center [73, 209] width 12 height 14
click at [374, 47] on link "Recalcular" at bounding box center [376, 51] width 57 height 21
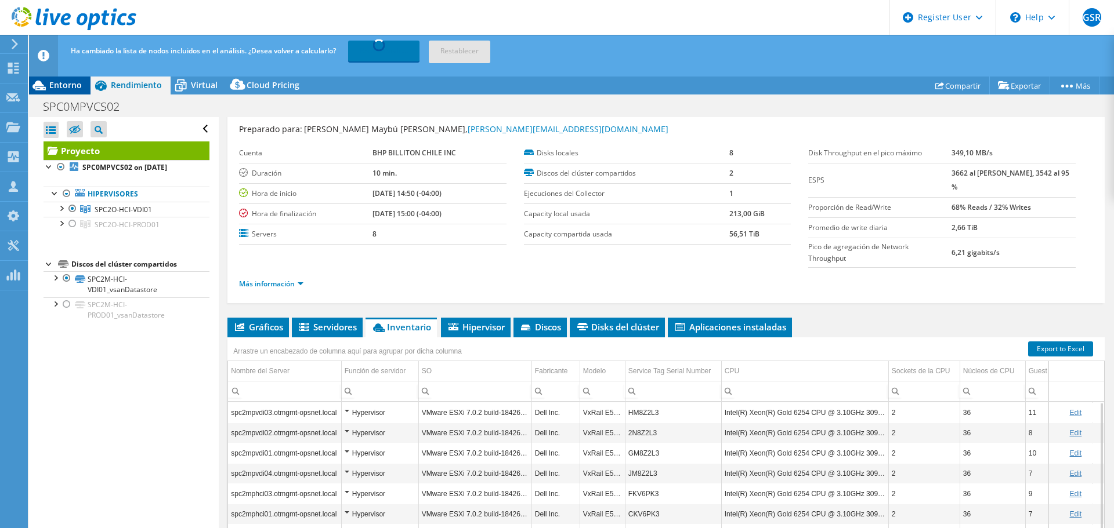
click at [58, 85] on span "Entorno" at bounding box center [65, 84] width 32 height 11
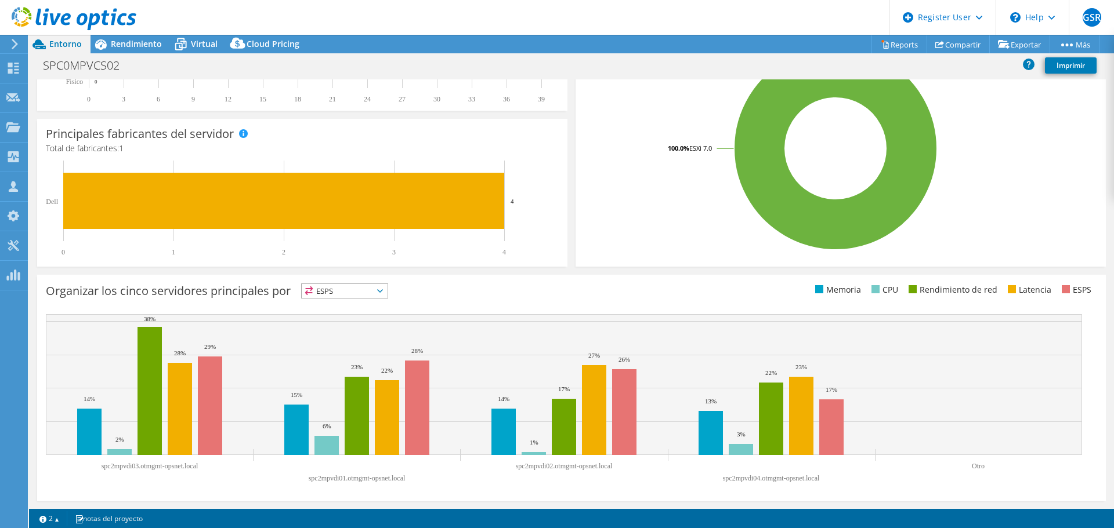
scroll to position [0, 0]
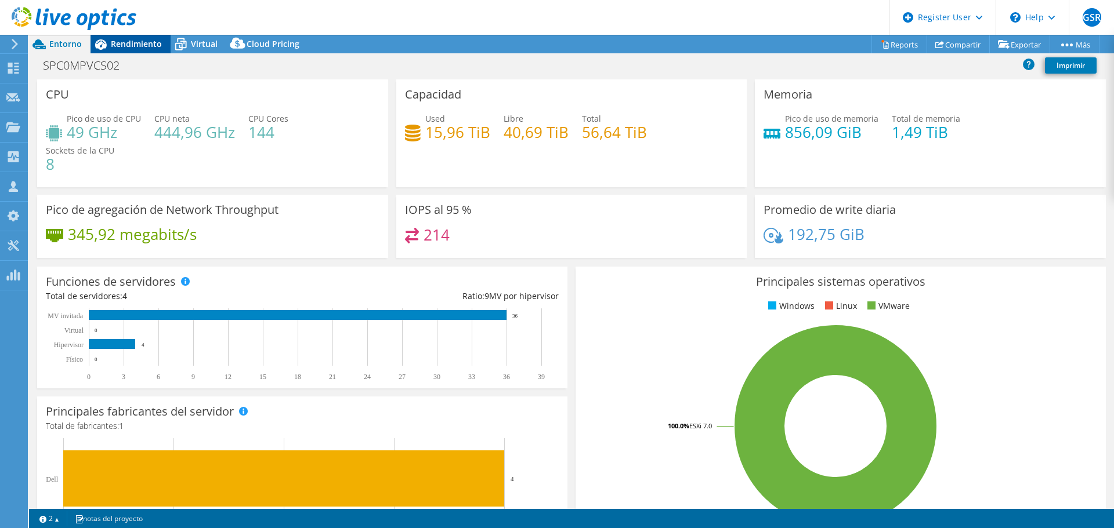
click at [117, 42] on span "Rendimiento" at bounding box center [136, 43] width 51 height 11
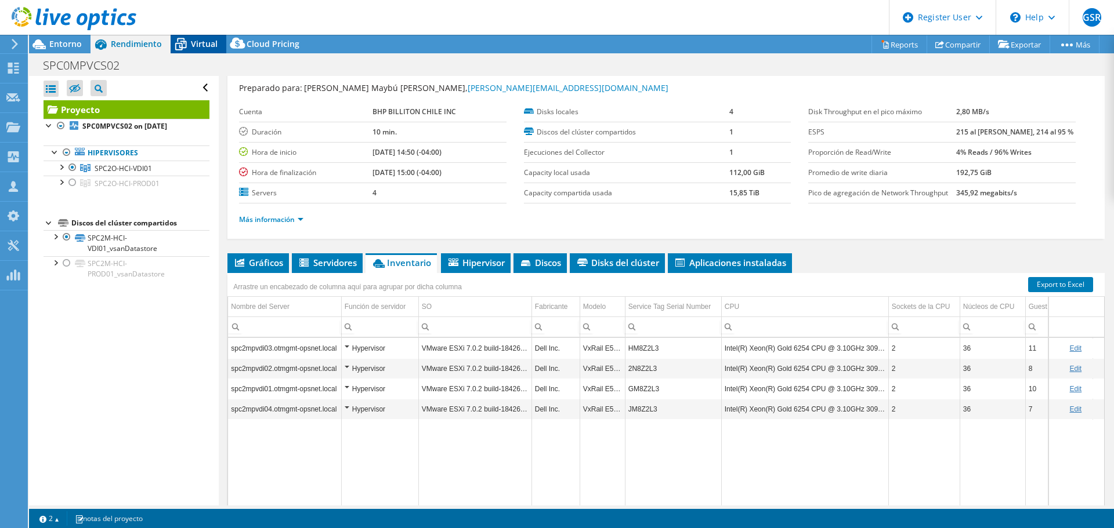
click at [202, 43] on span "Virtual" at bounding box center [204, 43] width 27 height 11
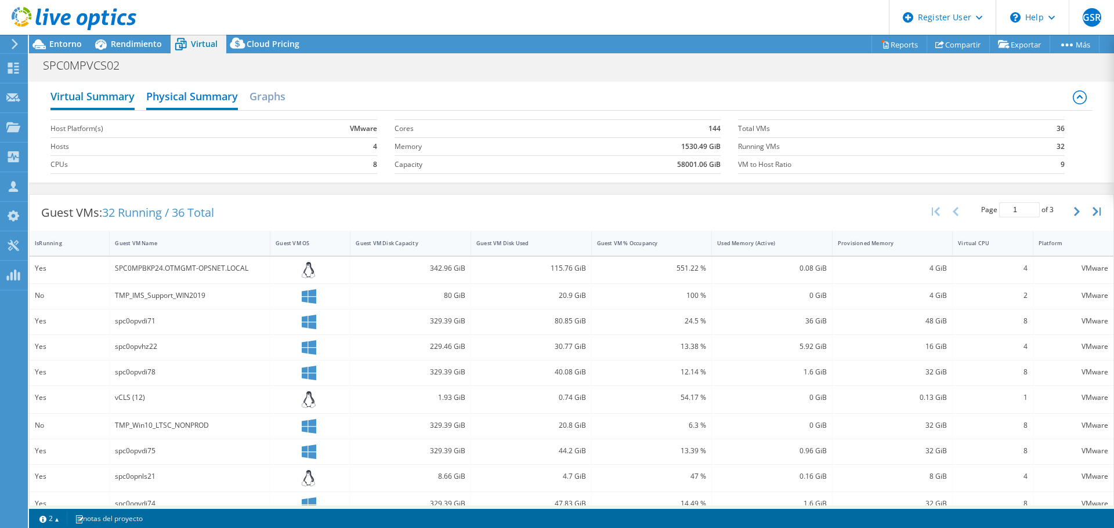
click at [90, 95] on h2 "Virtual Summary" at bounding box center [92, 98] width 84 height 26
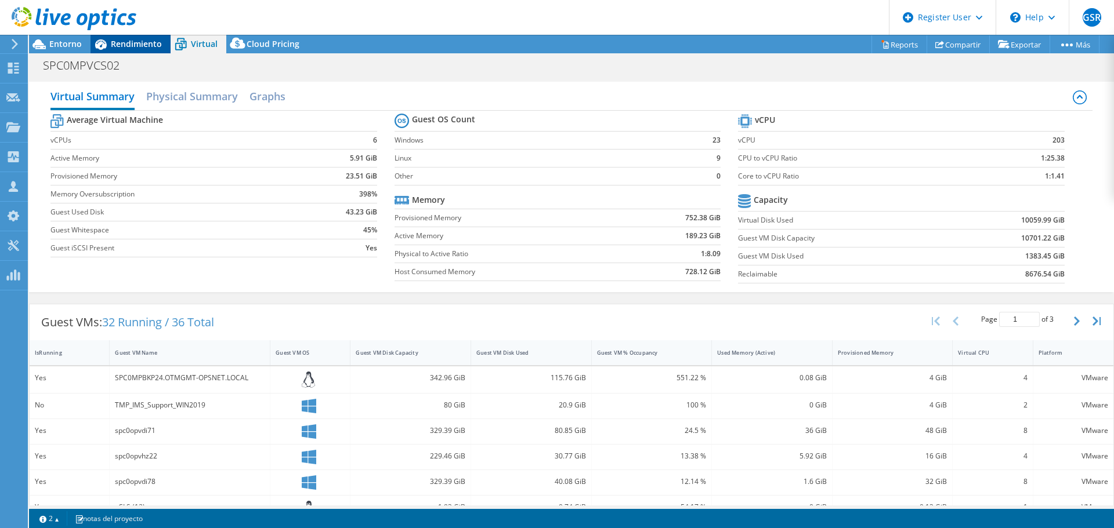
click at [125, 42] on span "Rendimiento" at bounding box center [136, 43] width 51 height 11
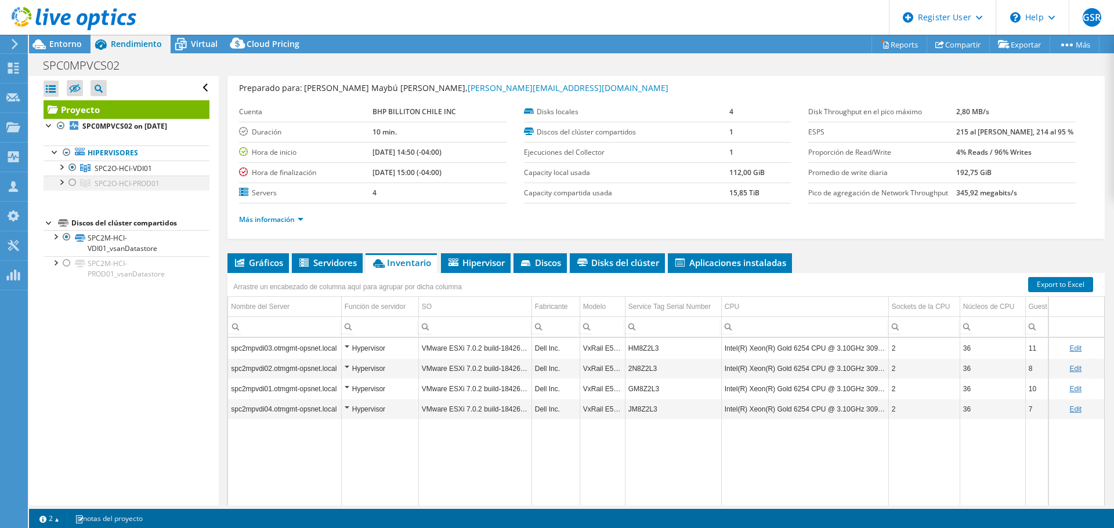
click at [71, 183] on div at bounding box center [73, 183] width 12 height 14
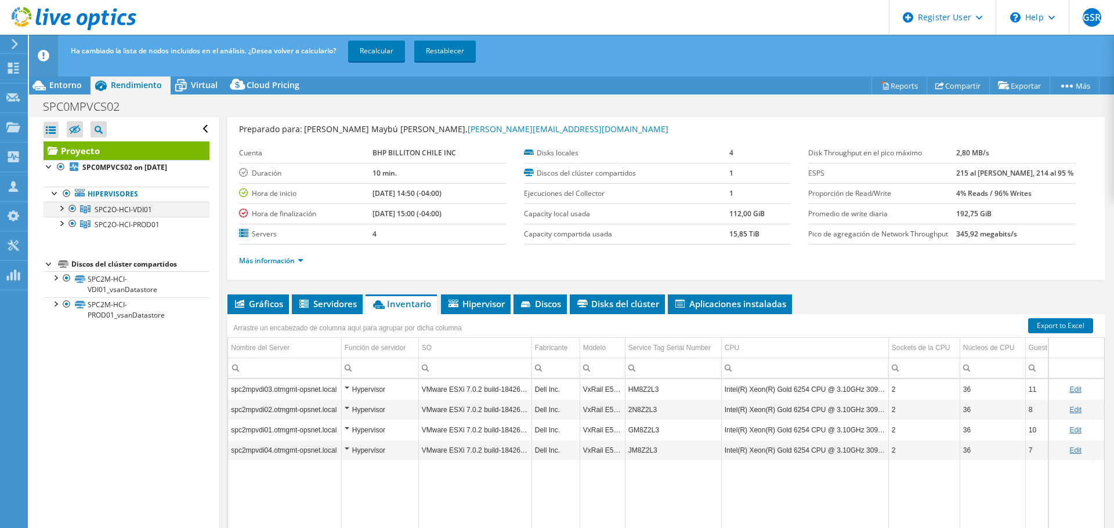
click at [73, 206] on div at bounding box center [73, 209] width 12 height 14
click at [389, 49] on link "Recalcular" at bounding box center [376, 51] width 57 height 21
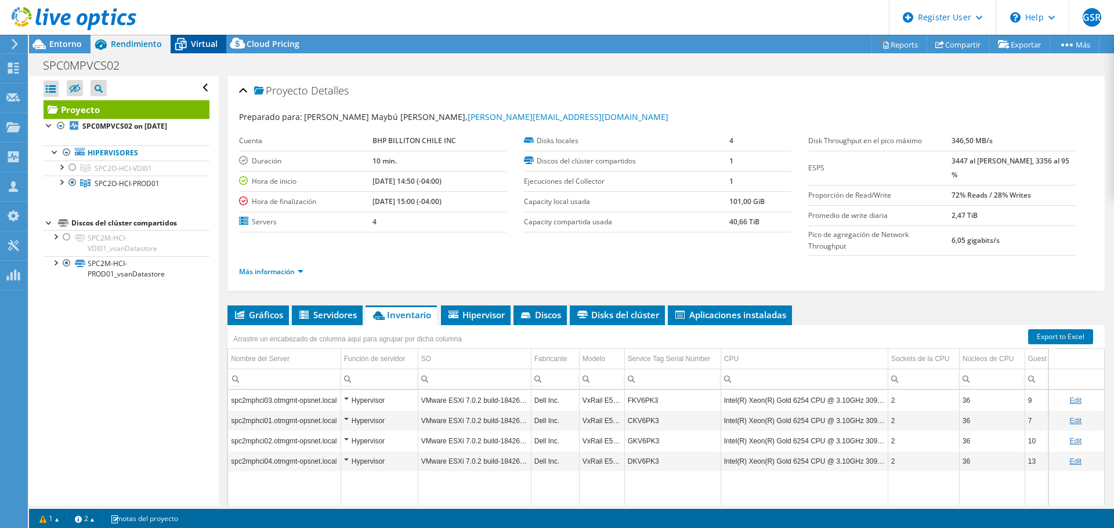
click at [189, 40] on icon at bounding box center [181, 44] width 20 height 20
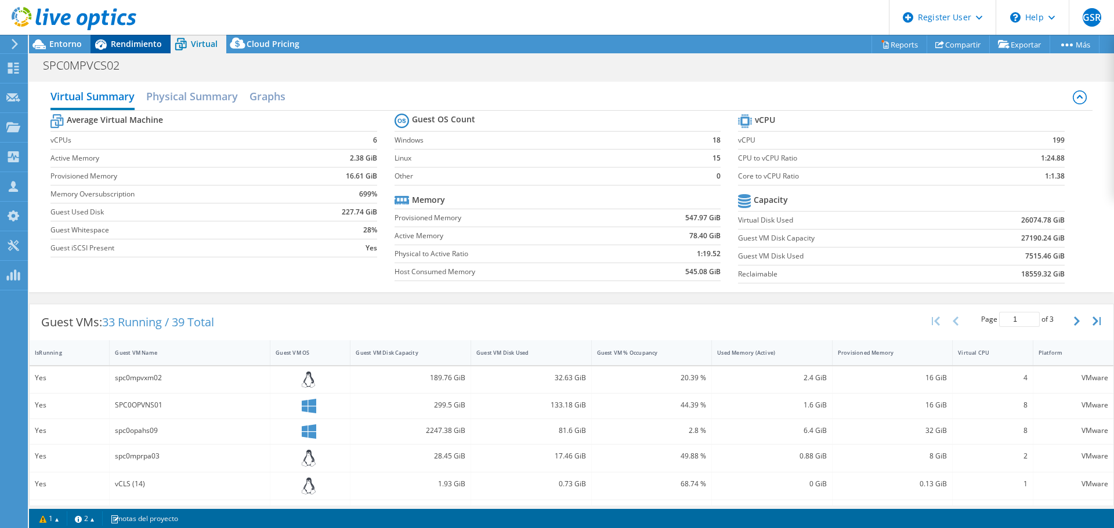
click at [136, 47] on span "Rendimiento" at bounding box center [136, 43] width 51 height 11
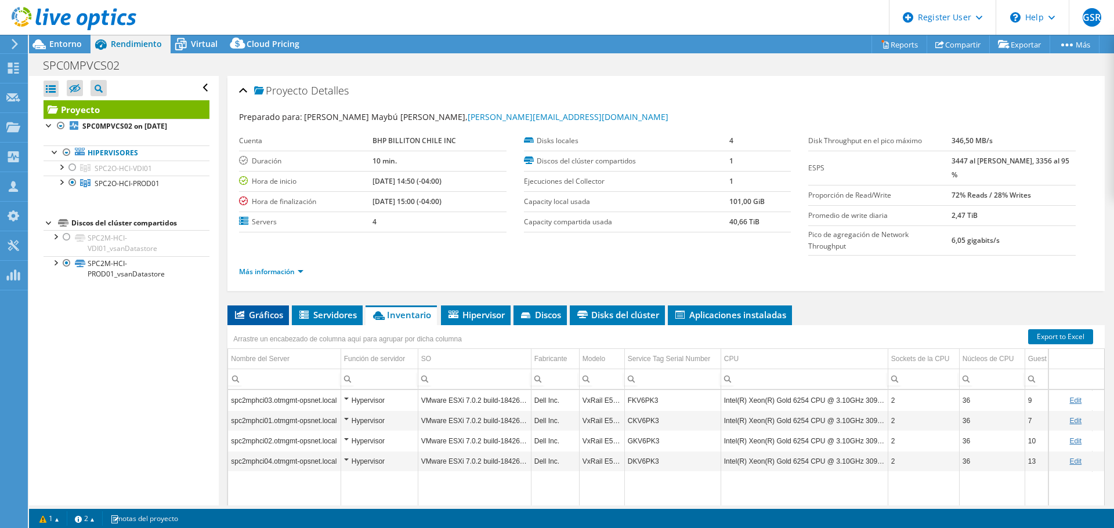
click at [270, 309] on span "Gráficos" at bounding box center [258, 315] width 50 height 12
